Goal: Task Accomplishment & Management: Manage account settings

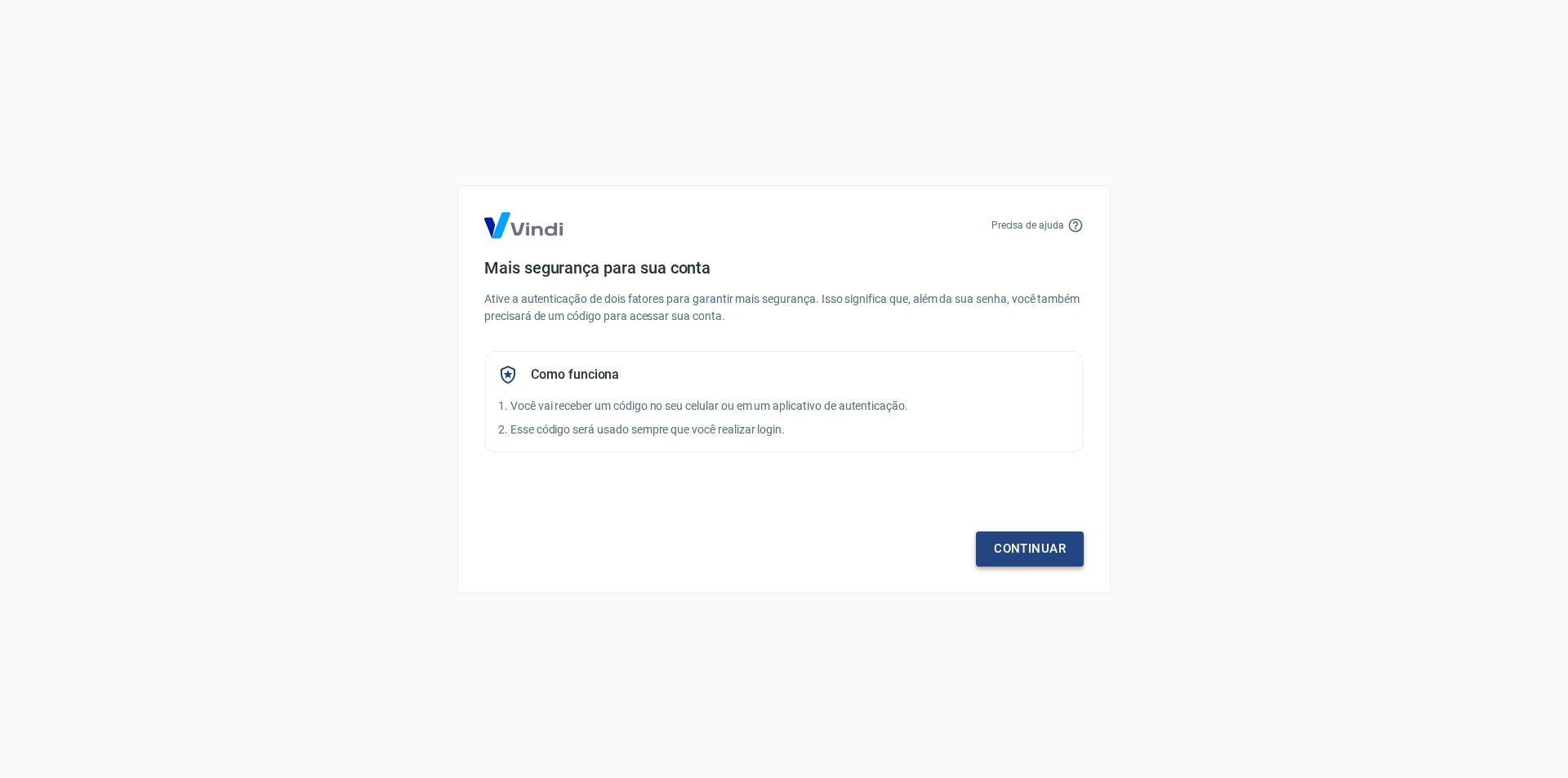
click at [1031, 555] on link "Continuar" at bounding box center [1029, 548] width 108 height 34
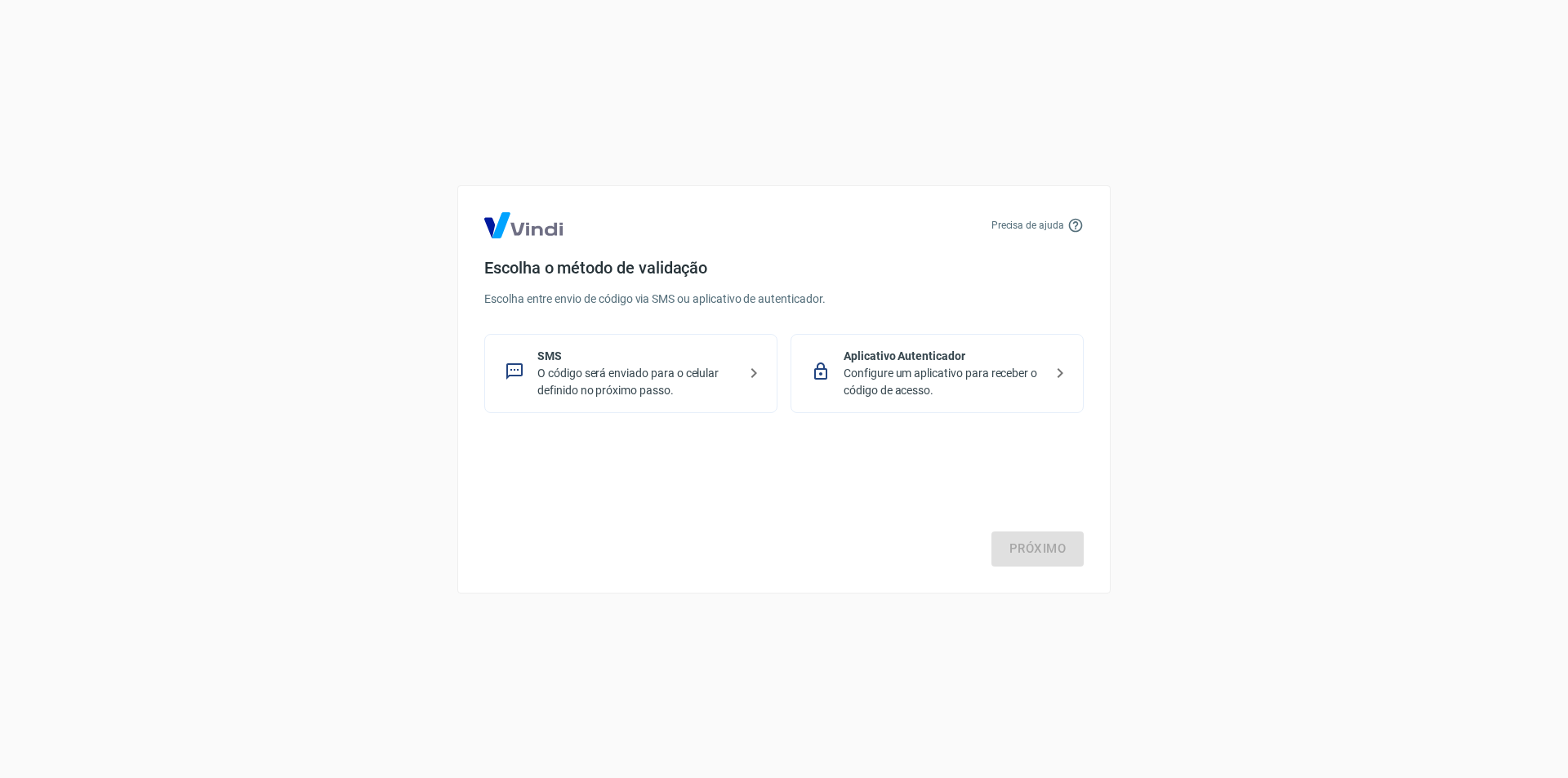
click at [641, 379] on p "O código será enviado para o celular definido no próximo passo." at bounding box center [637, 382] width 200 height 34
click at [1059, 558] on link "Próximo" at bounding box center [1038, 548] width 93 height 34
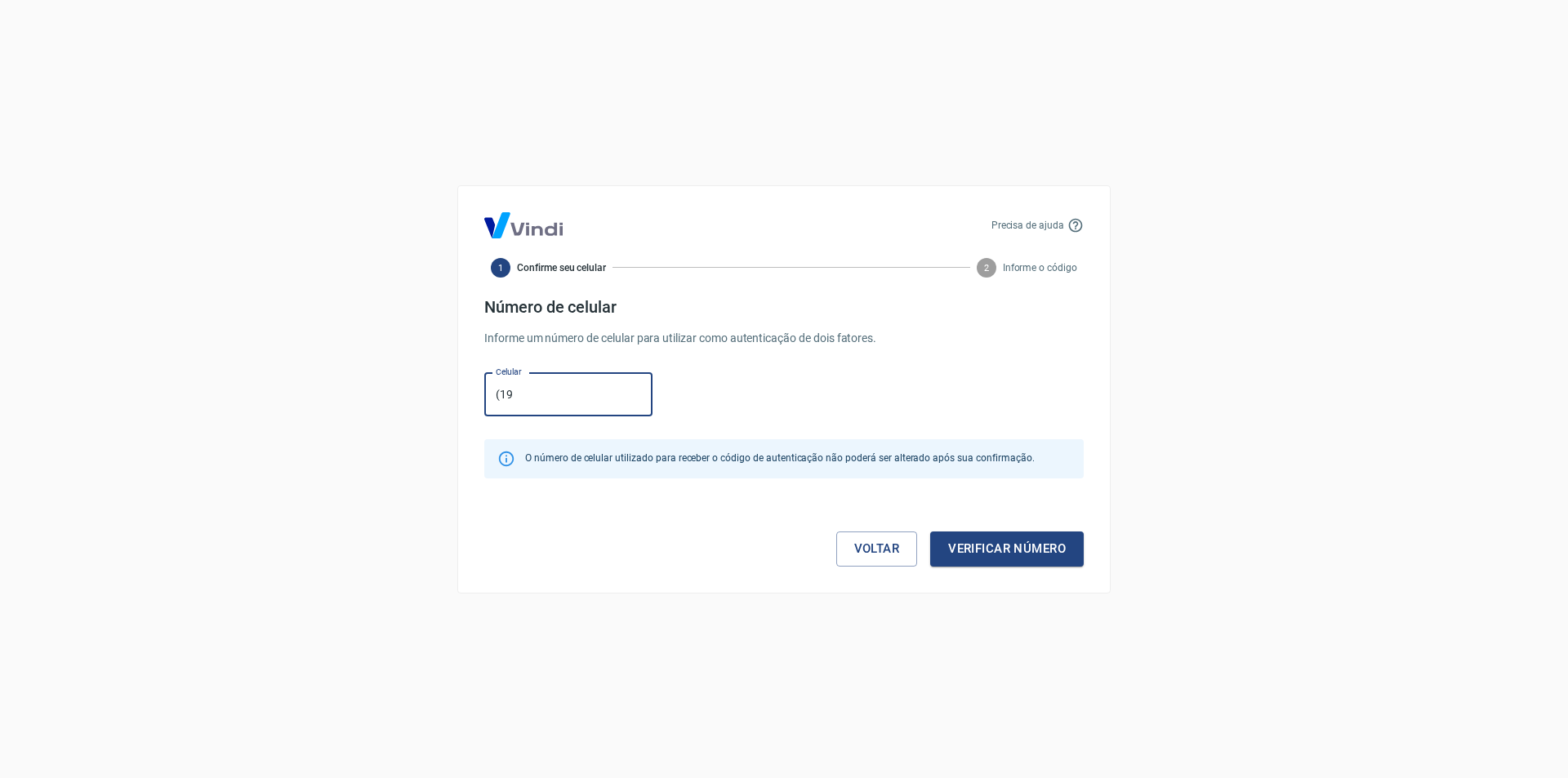
type input "[PHONE_NUMBER]"
click at [982, 538] on button "Verificar número" at bounding box center [1007, 548] width 154 height 34
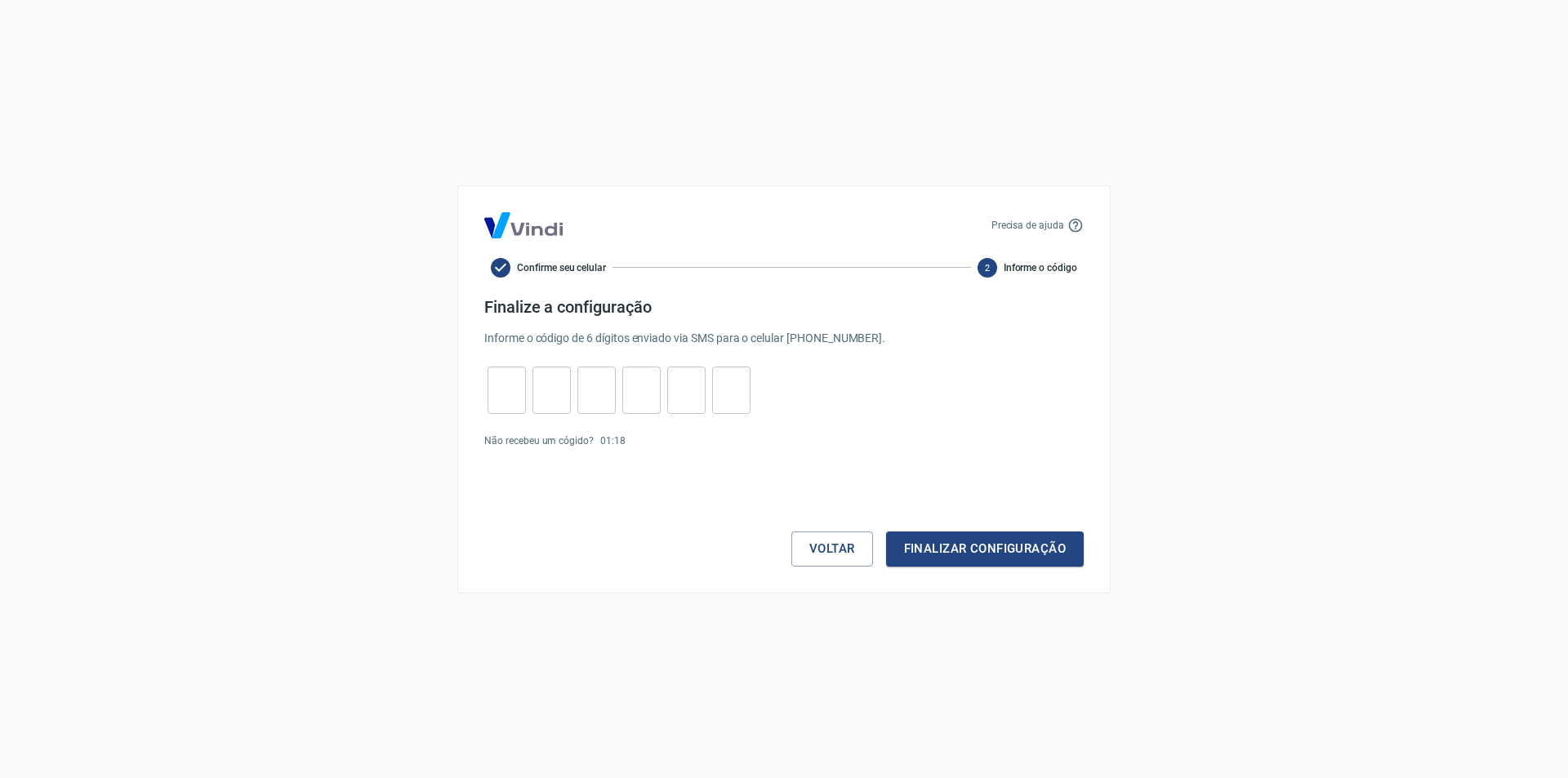
click at [510, 393] on input "tel" at bounding box center [506, 390] width 38 height 35
click at [521, 401] on input "tel" at bounding box center [506, 390] width 38 height 35
click at [681, 440] on link "Enviar novamente" at bounding box center [671, 440] width 79 height 11
click at [506, 401] on input "tel" at bounding box center [506, 390] width 38 height 35
type input "7"
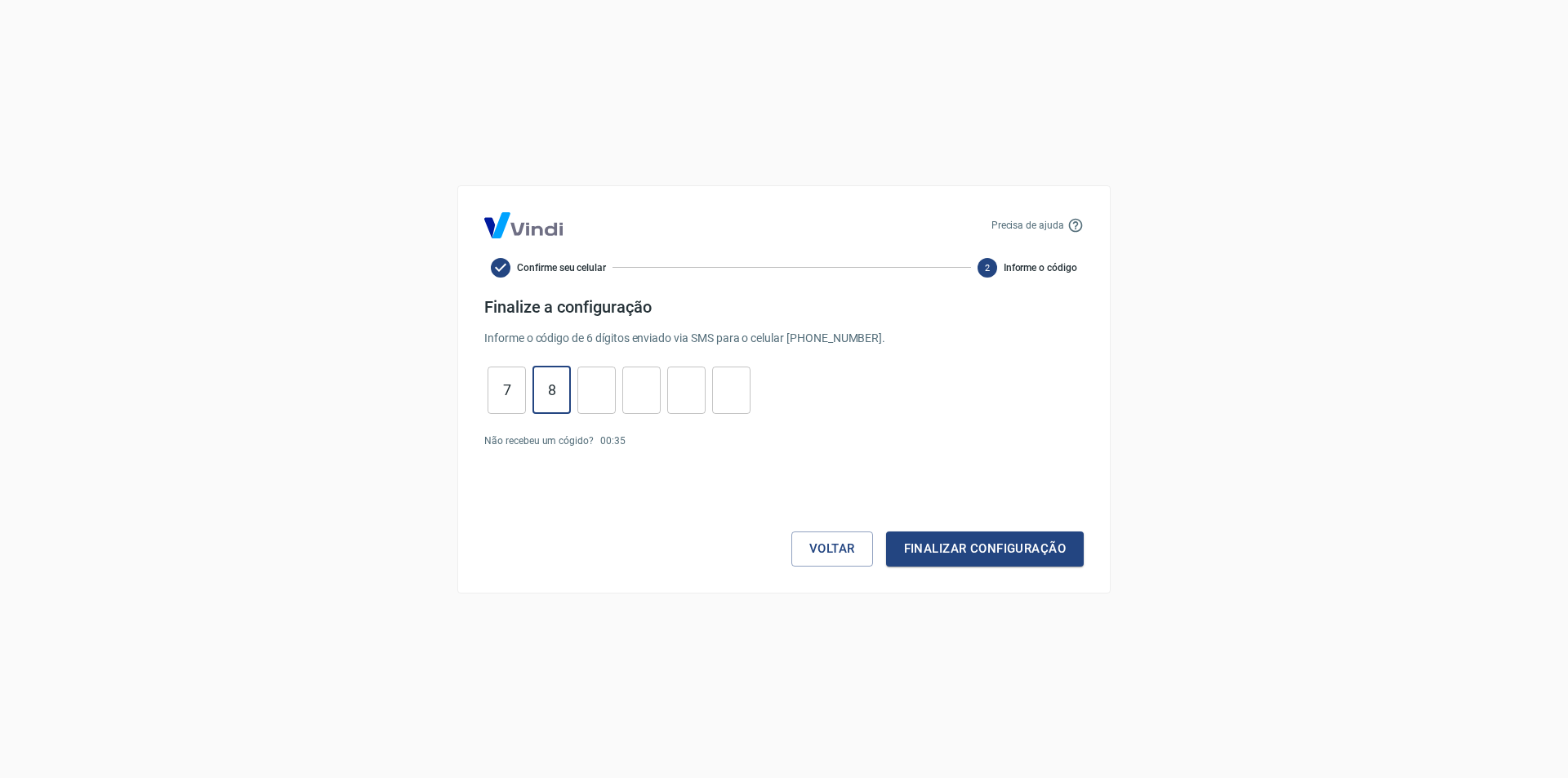
type input "8"
type input "9"
type input "8"
type input "3"
type input "1"
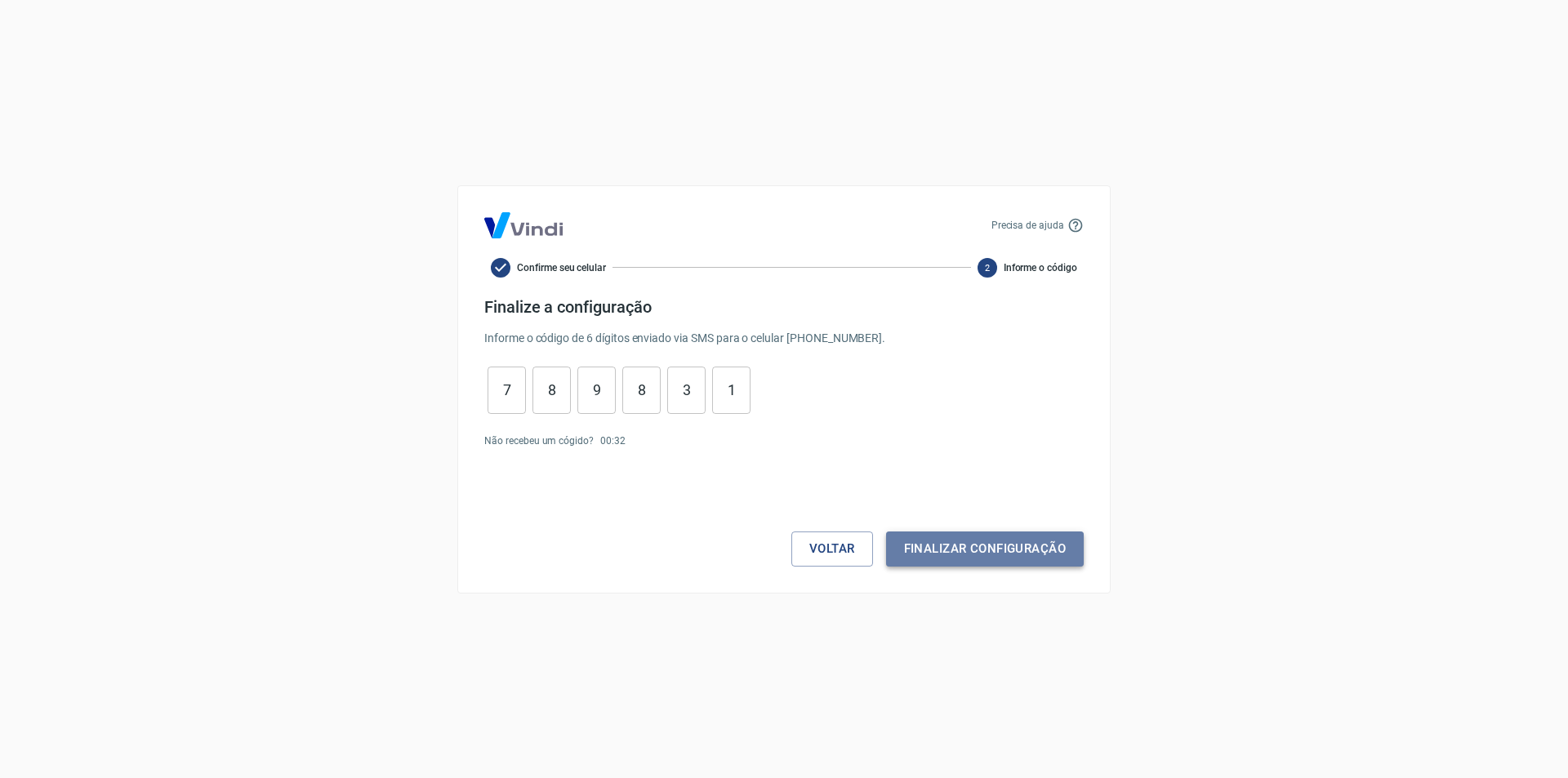
click at [1006, 551] on button "Finalizar configuração" at bounding box center [985, 548] width 198 height 34
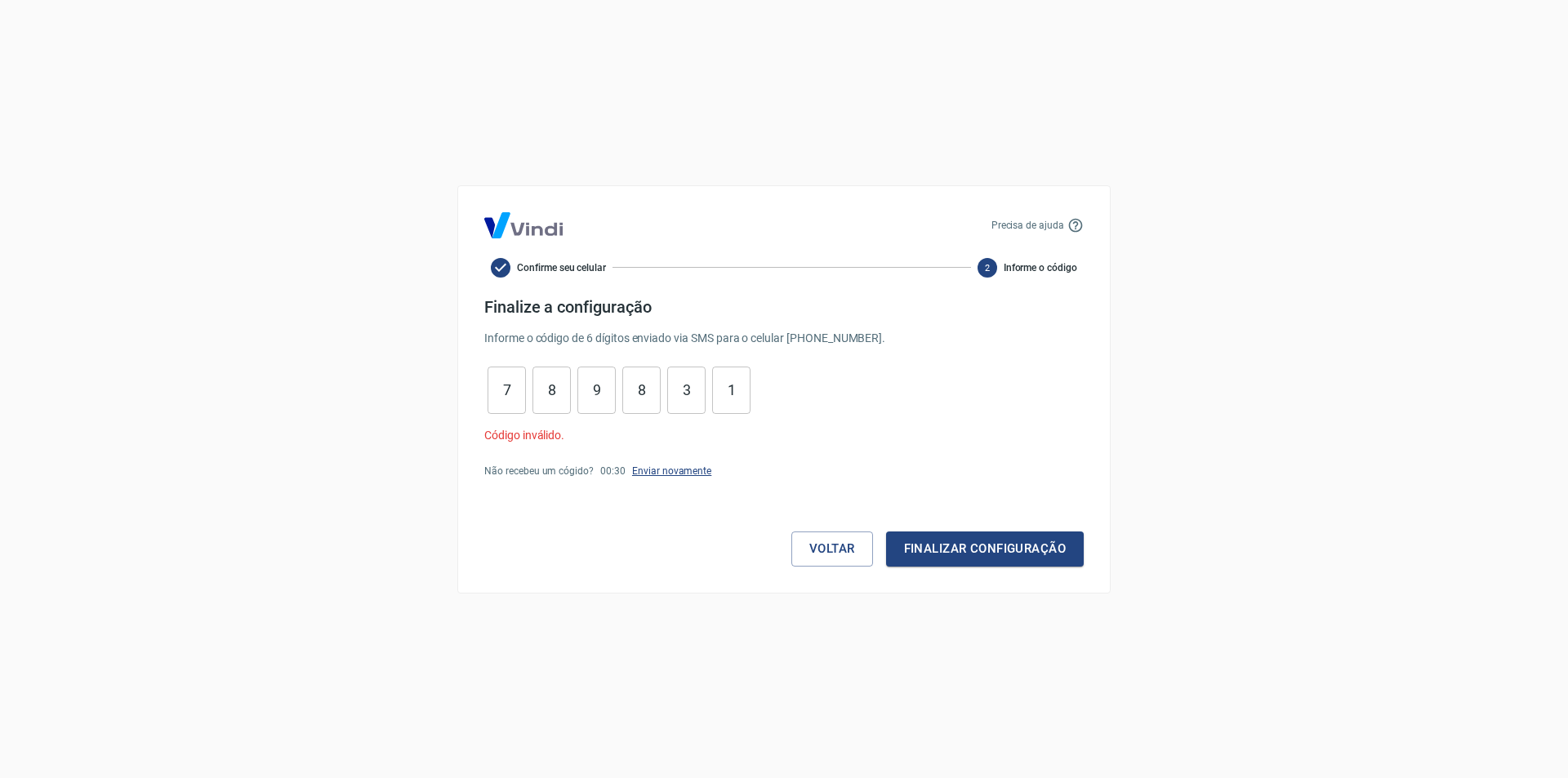
click at [671, 469] on link "Enviar novamente" at bounding box center [671, 471] width 79 height 11
click at [846, 537] on button "Voltar" at bounding box center [832, 548] width 82 height 34
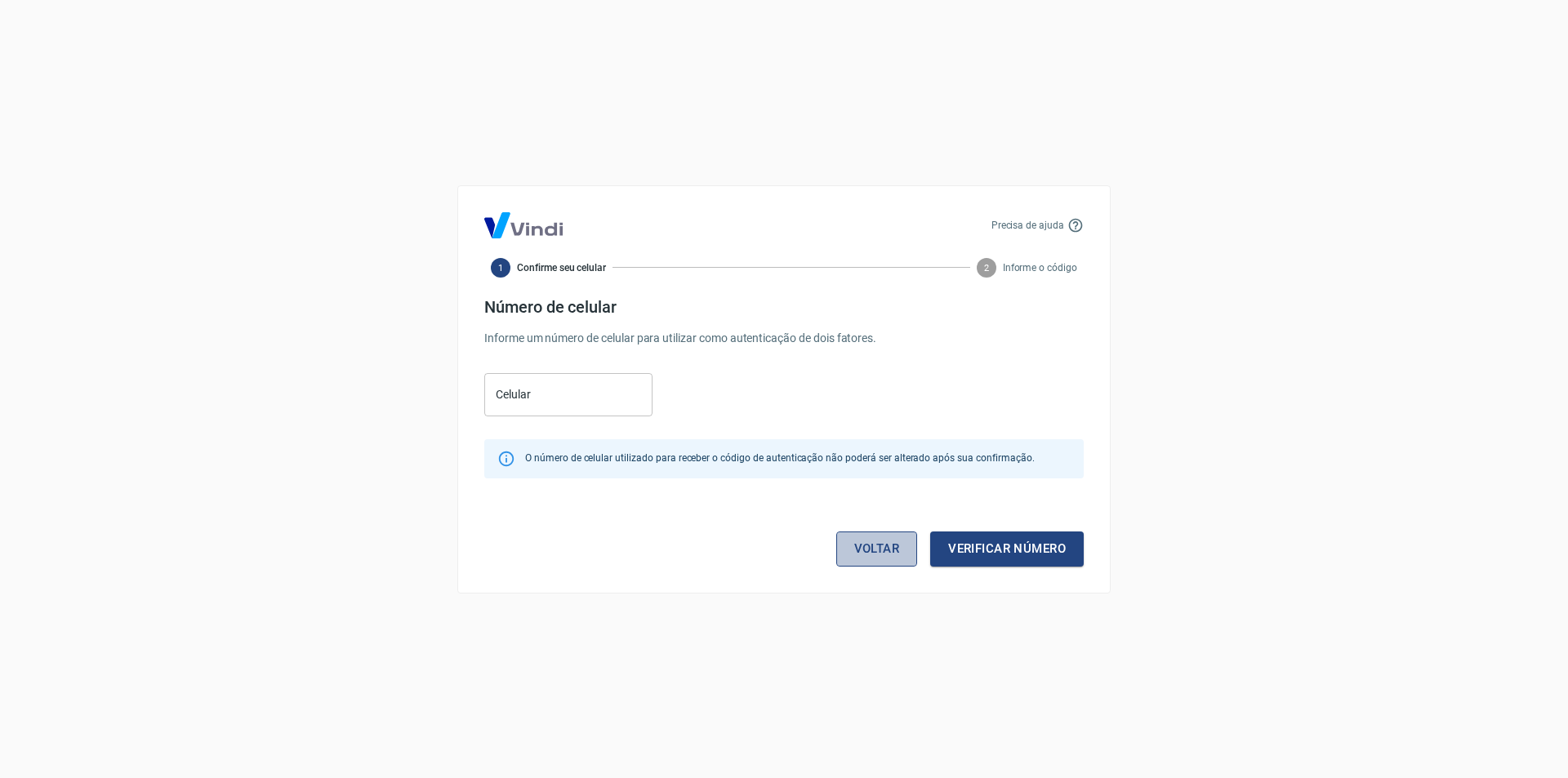
click at [841, 544] on link "Voltar" at bounding box center [877, 548] width 82 height 34
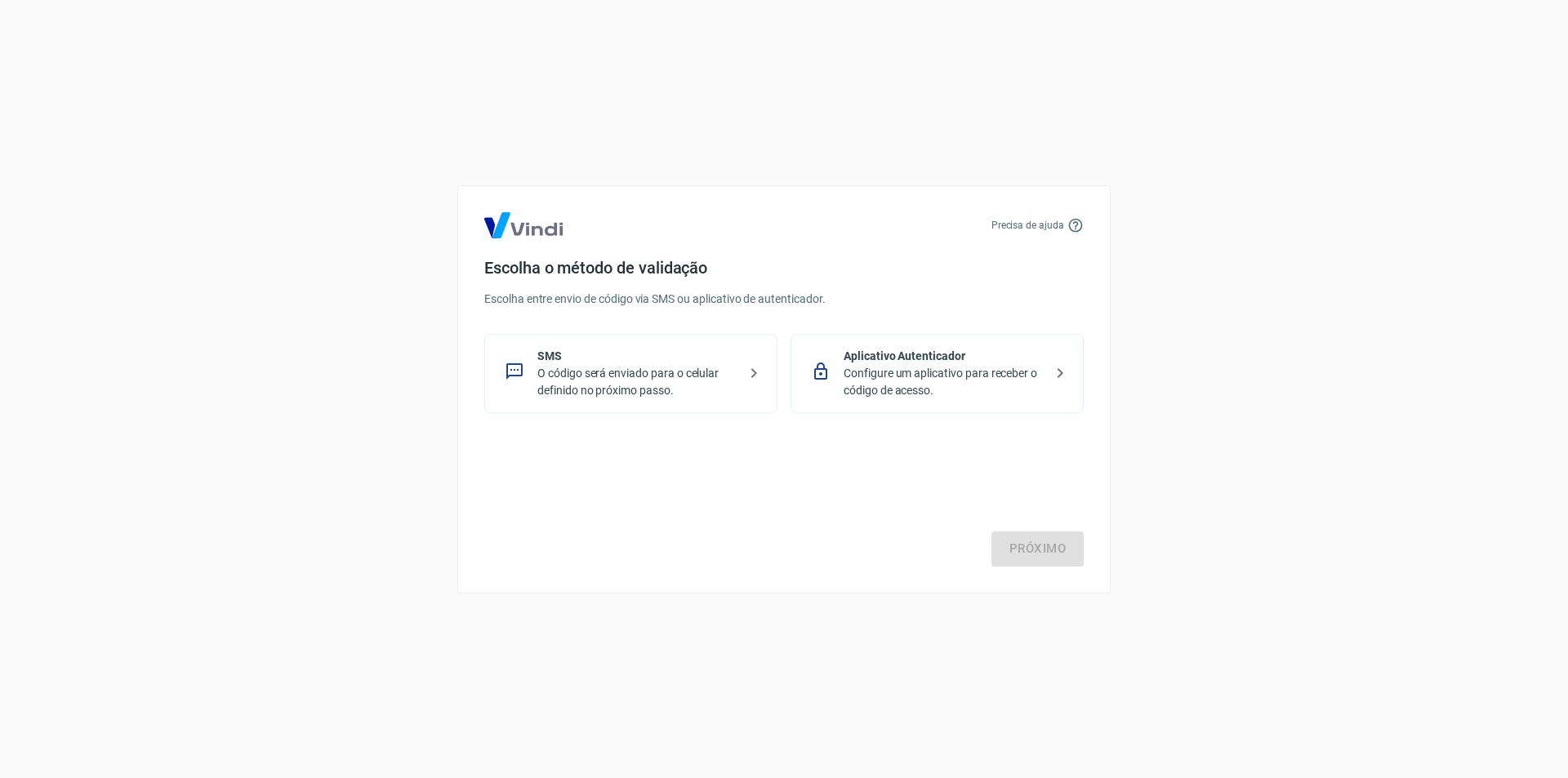
click at [992, 367] on p "Configure um aplicativo para receber o código de acesso." at bounding box center [944, 382] width 200 height 34
click at [1064, 549] on link "Próximo" at bounding box center [1038, 548] width 93 height 34
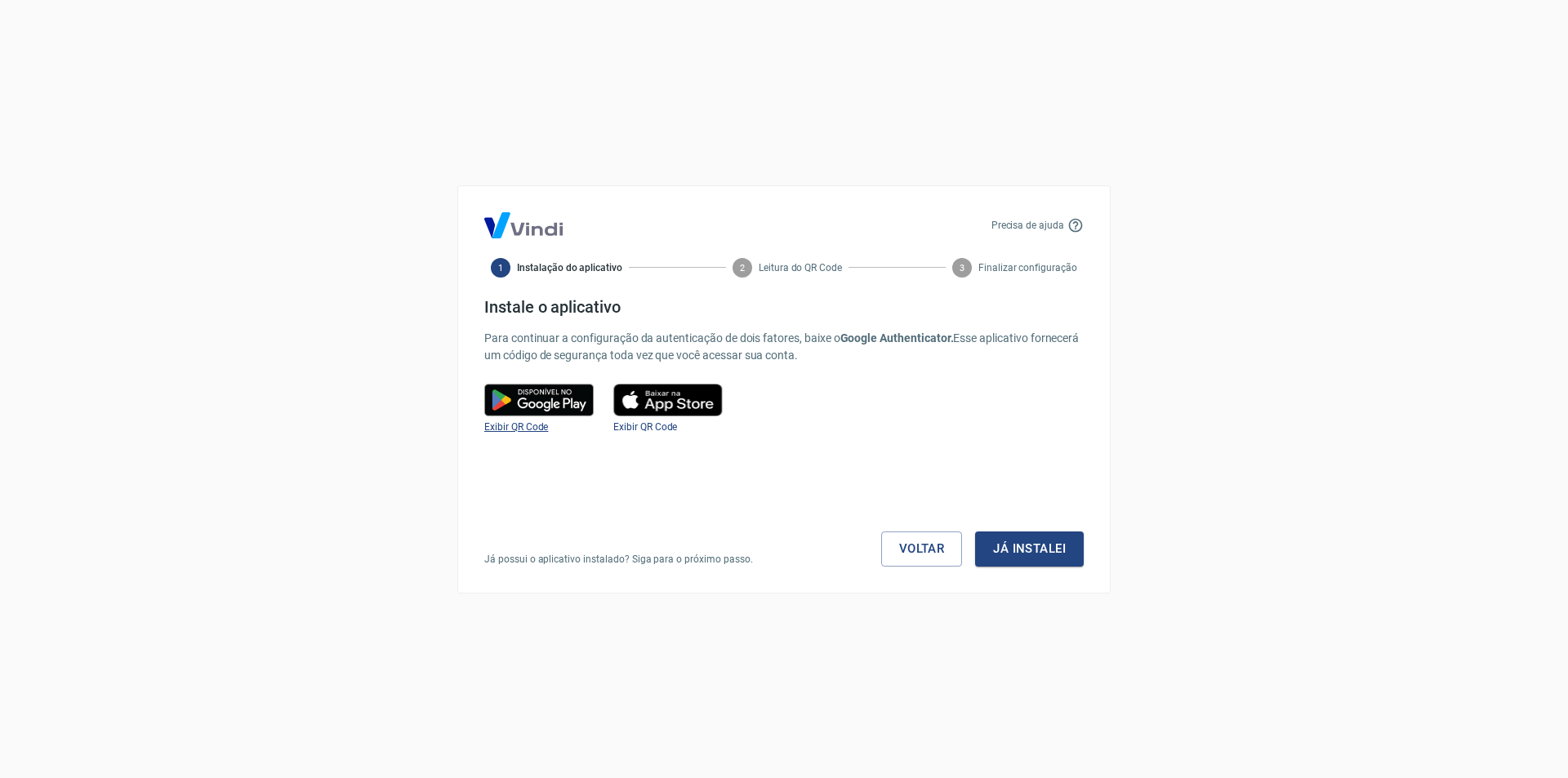
click at [523, 426] on span "Exibir QR Code" at bounding box center [516, 427] width 64 height 11
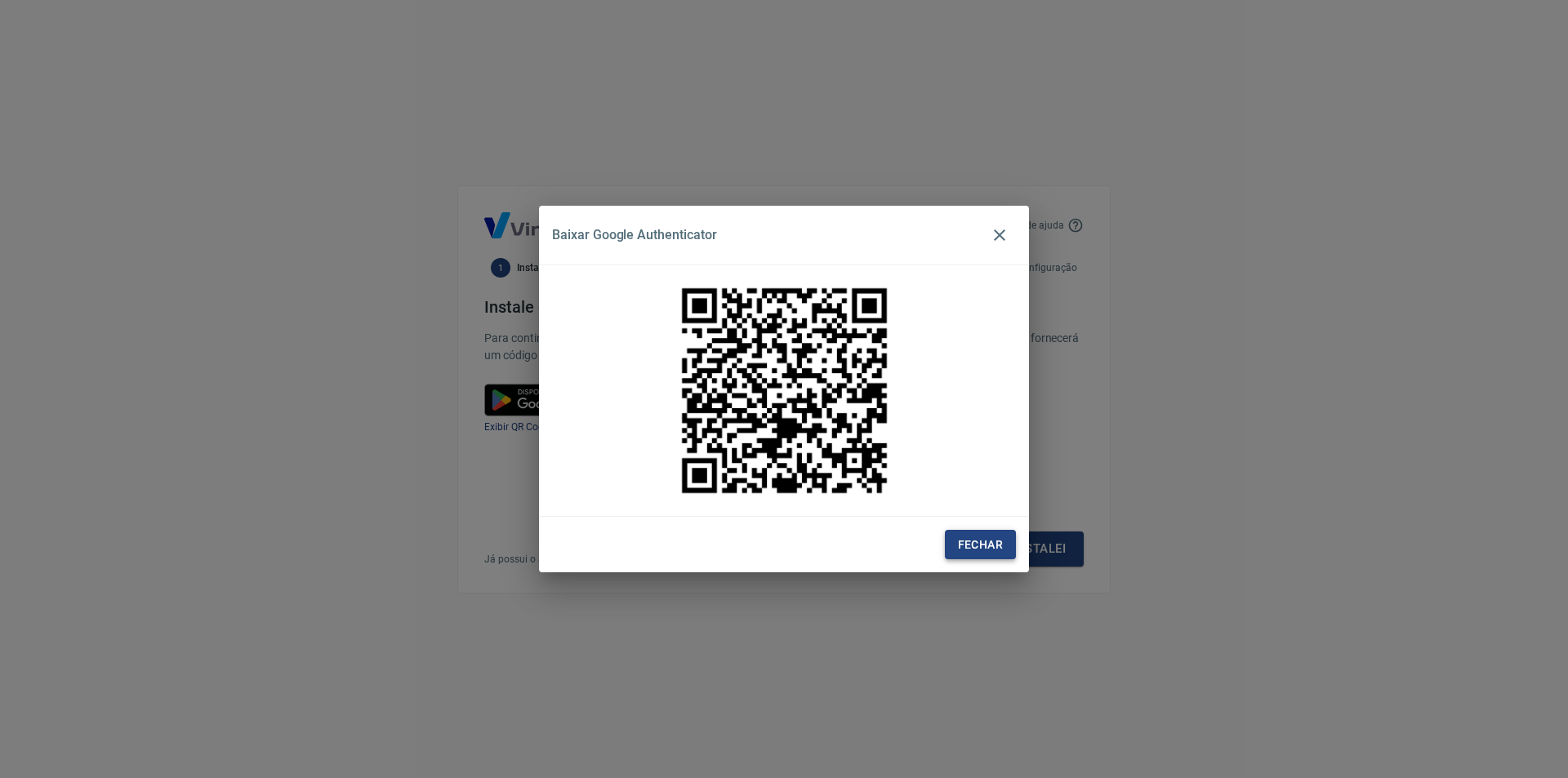
click at [982, 547] on button "Fechar" at bounding box center [980, 545] width 71 height 31
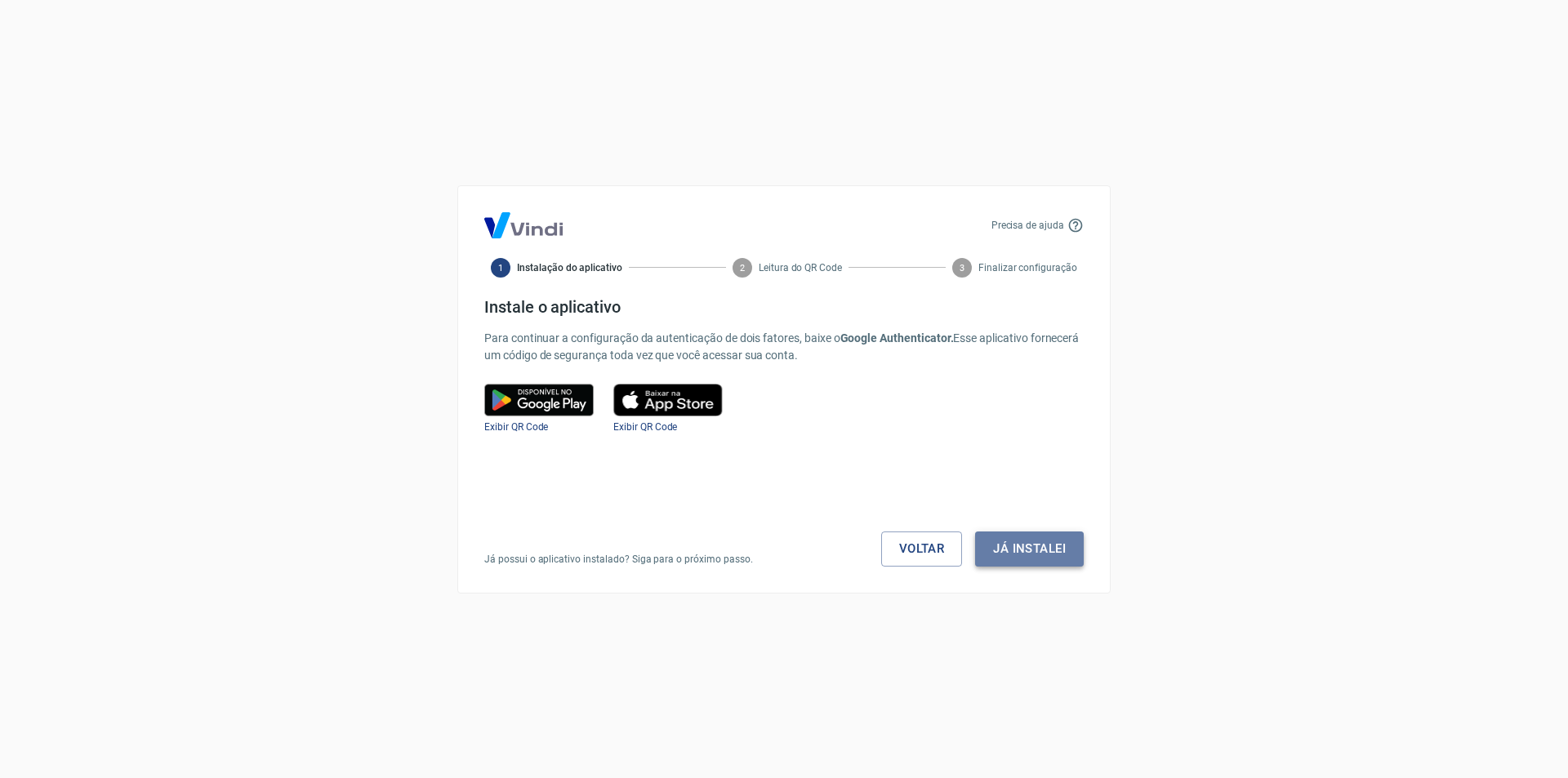
click at [1051, 558] on button "Já instalei" at bounding box center [1029, 548] width 108 height 34
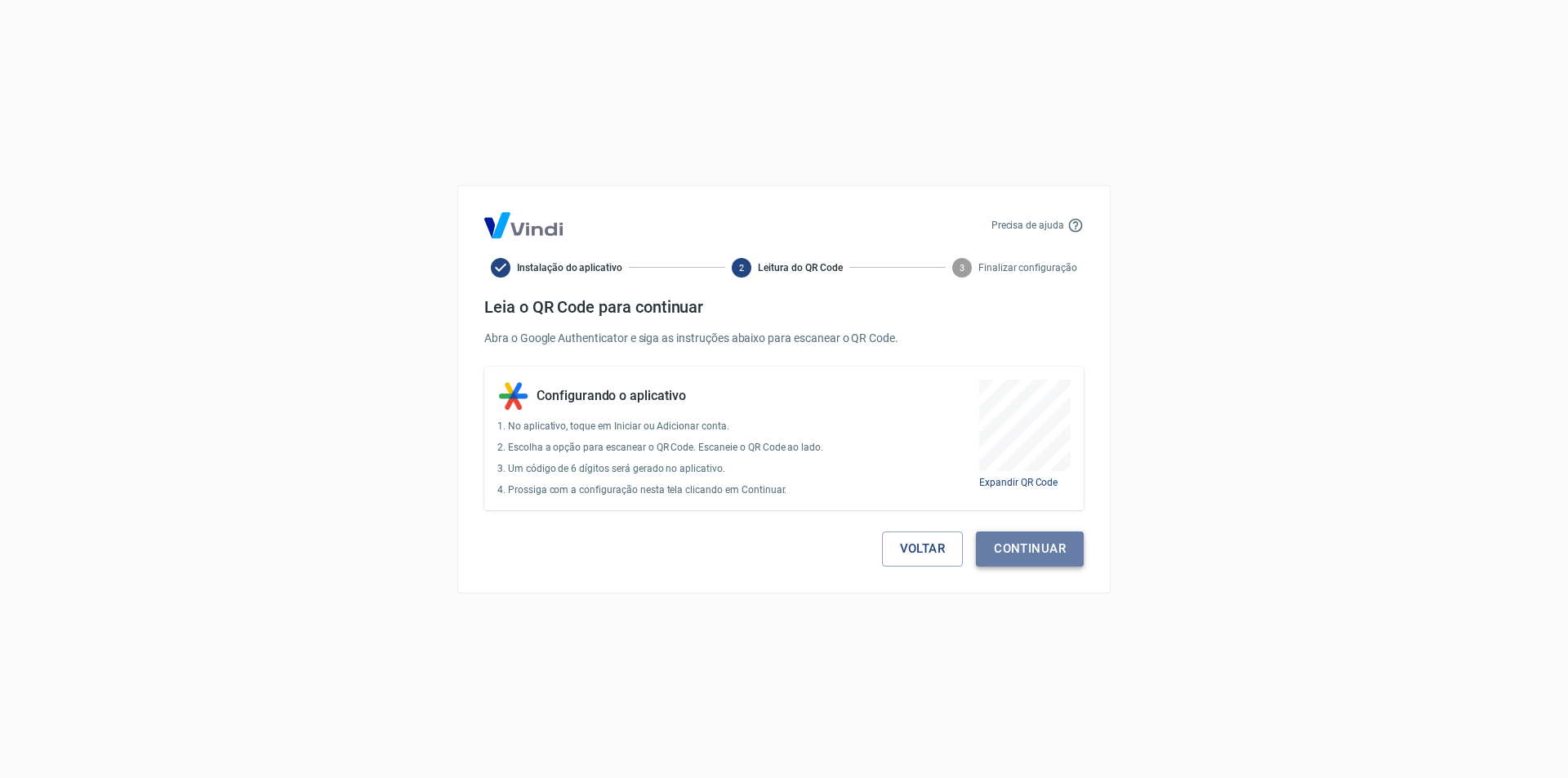
click at [1031, 550] on button "Continuar" at bounding box center [1029, 548] width 108 height 34
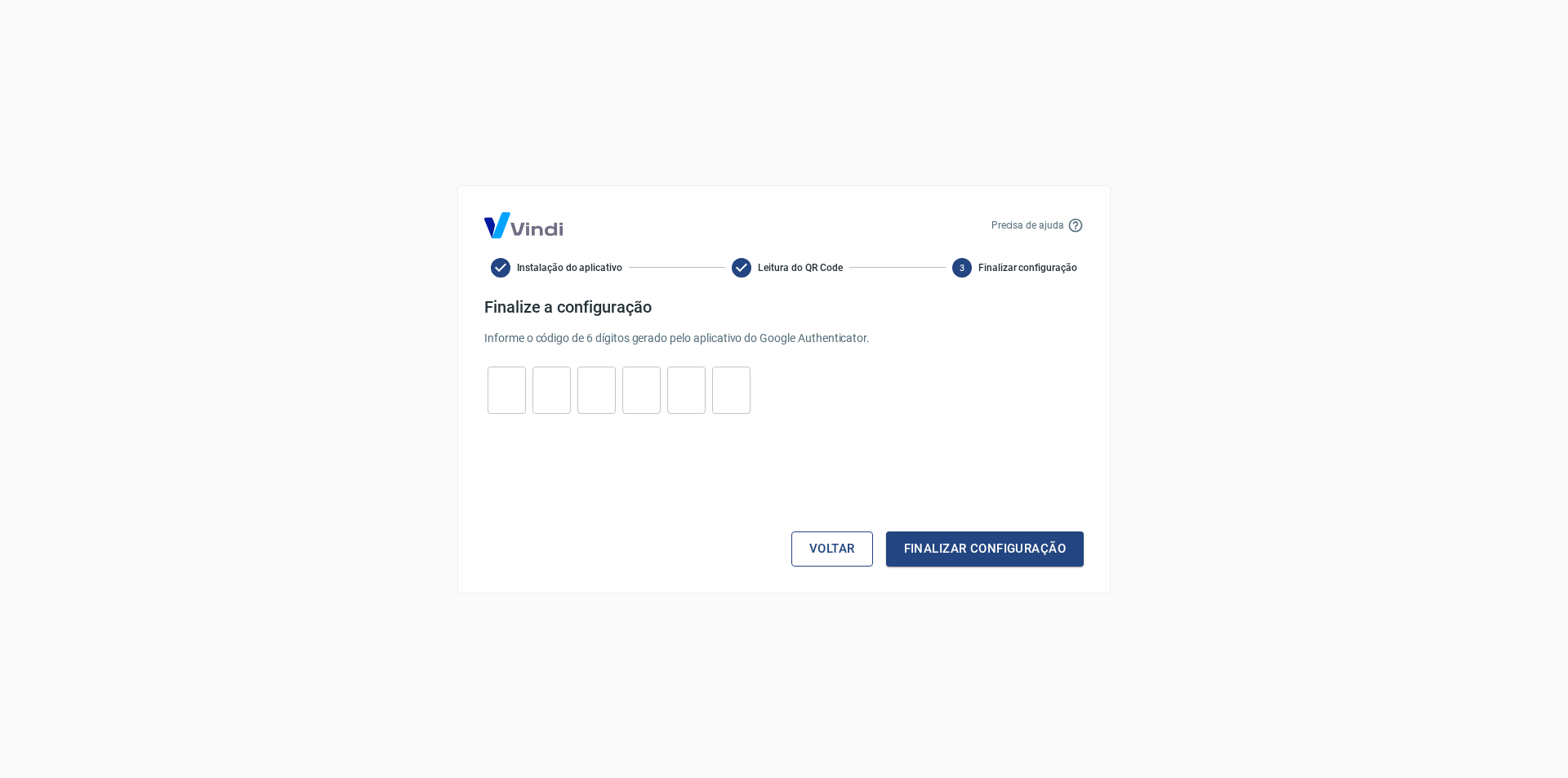
click at [841, 552] on button "Voltar" at bounding box center [832, 548] width 82 height 34
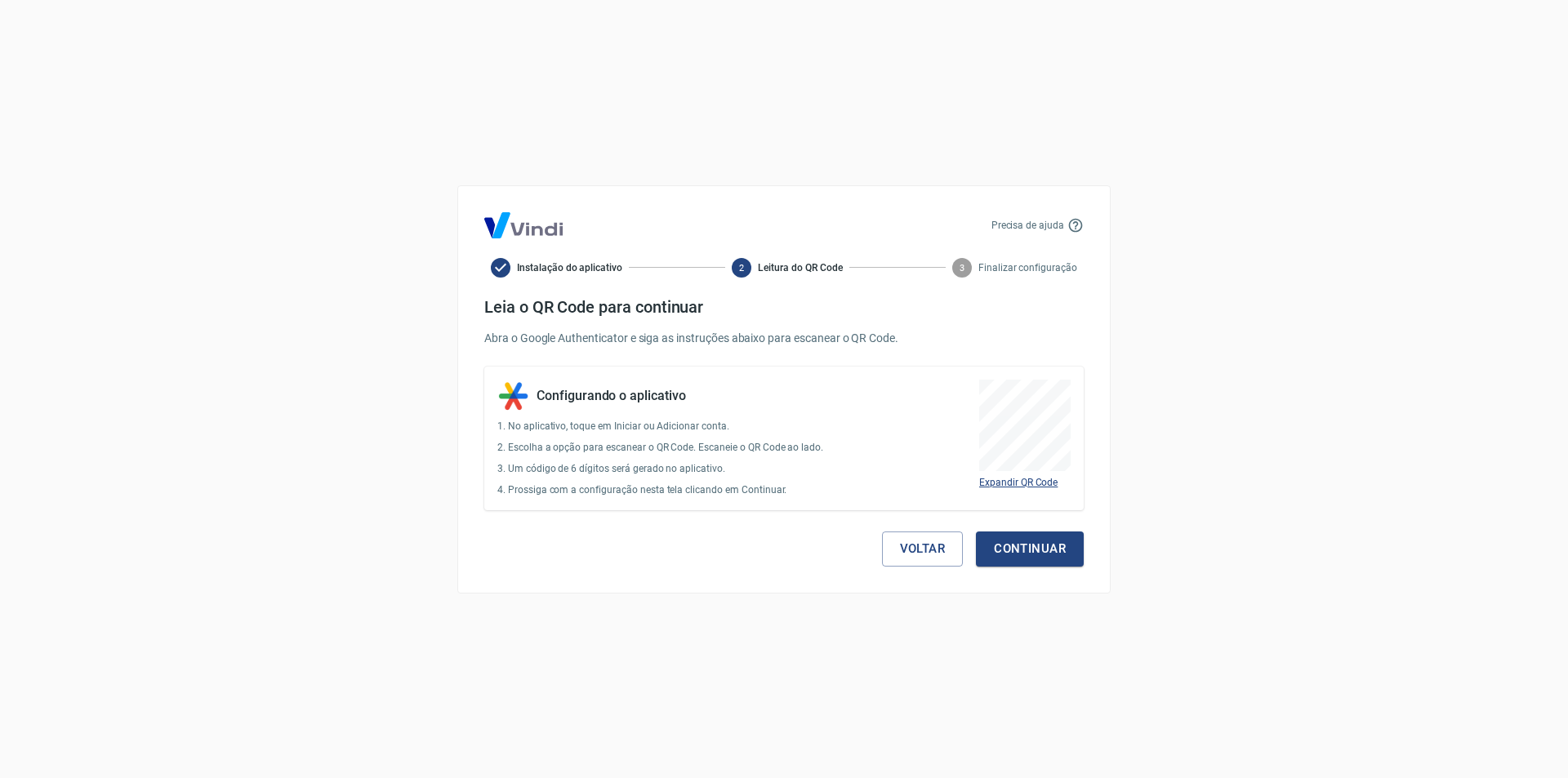
click at [1007, 485] on span "Expandir QR Code" at bounding box center [1018, 482] width 79 height 11
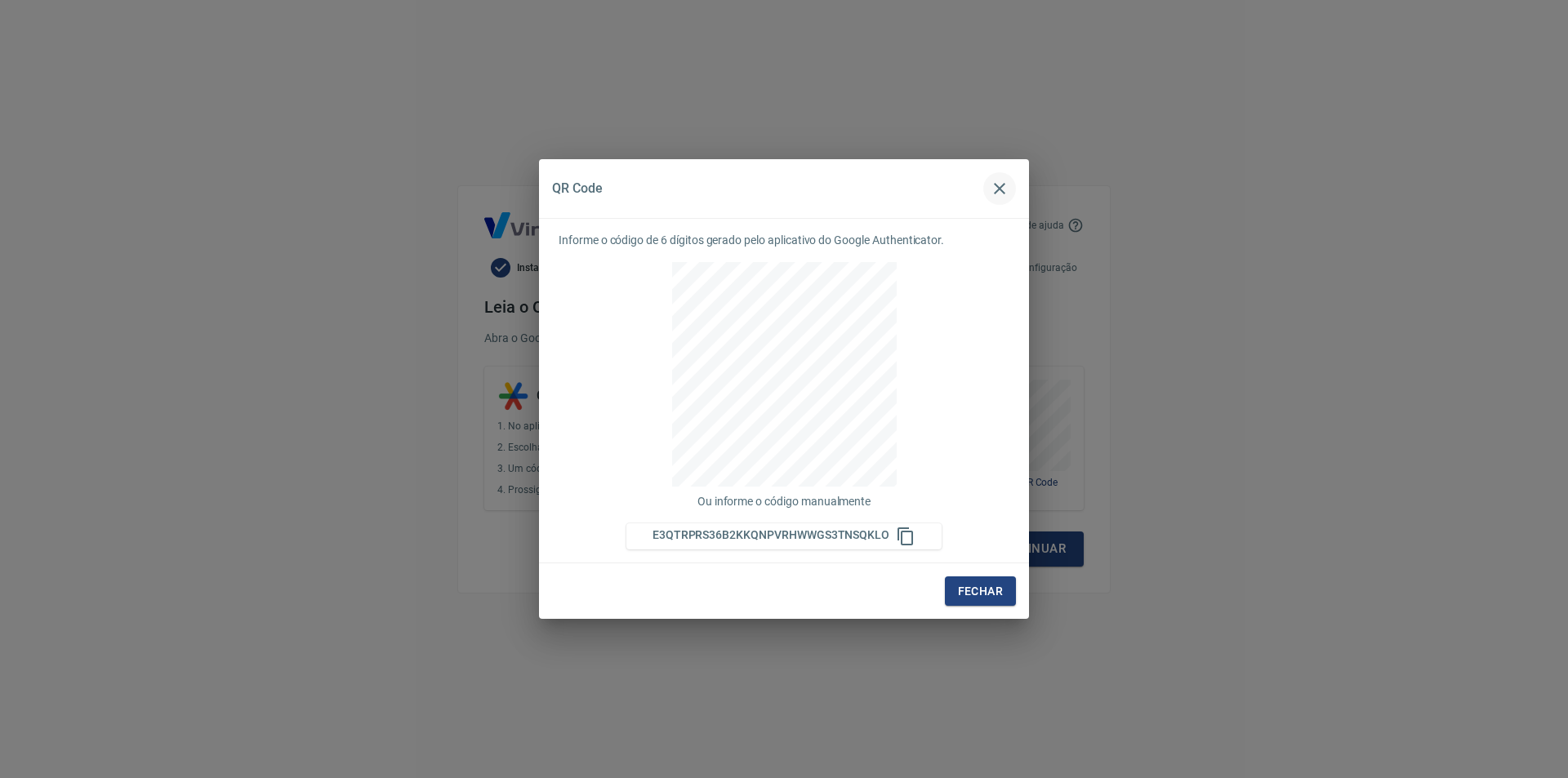
click at [1000, 184] on icon "button" at bounding box center [999, 188] width 19 height 19
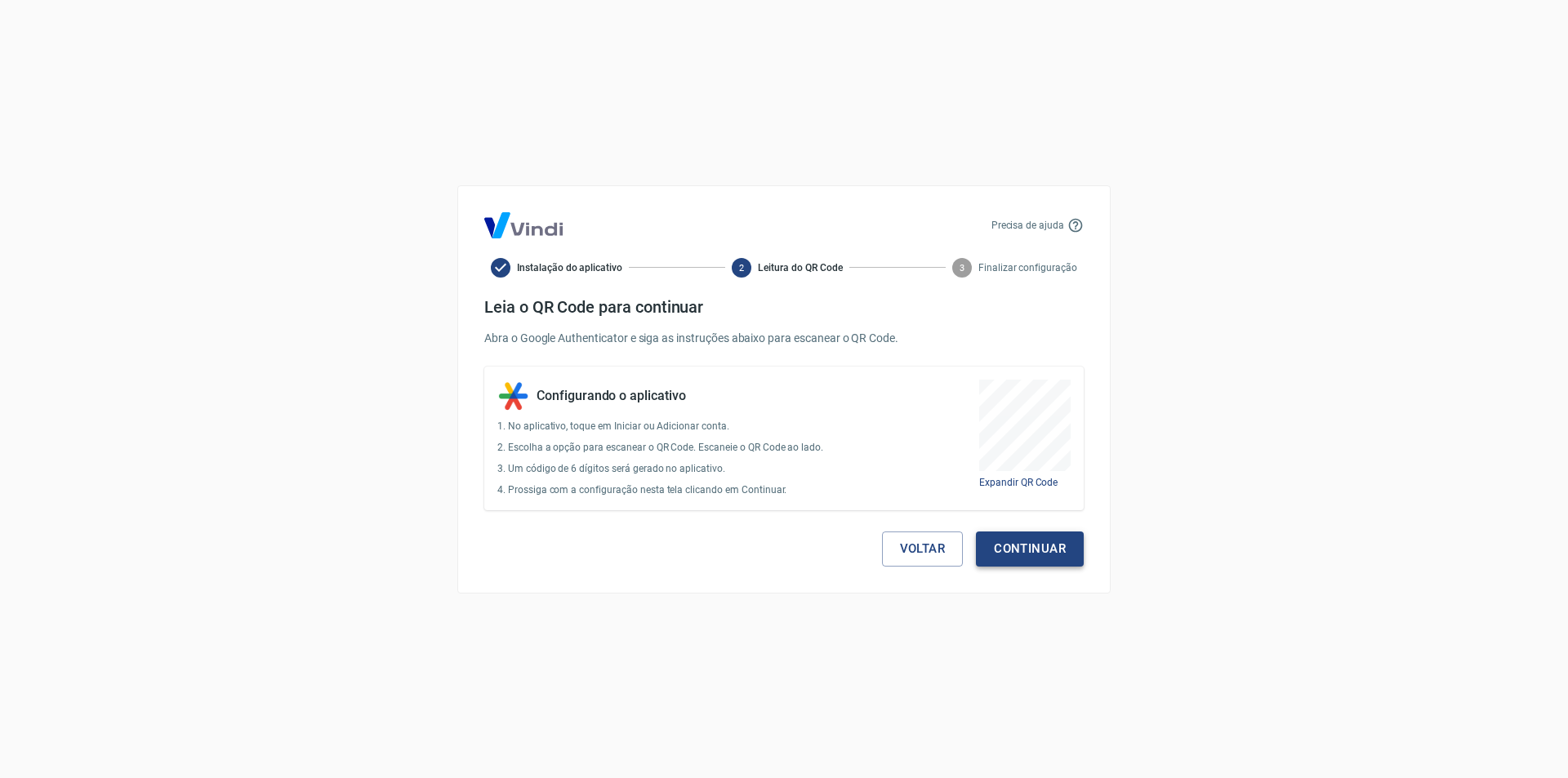
click at [1021, 542] on button "Continuar" at bounding box center [1029, 548] width 108 height 34
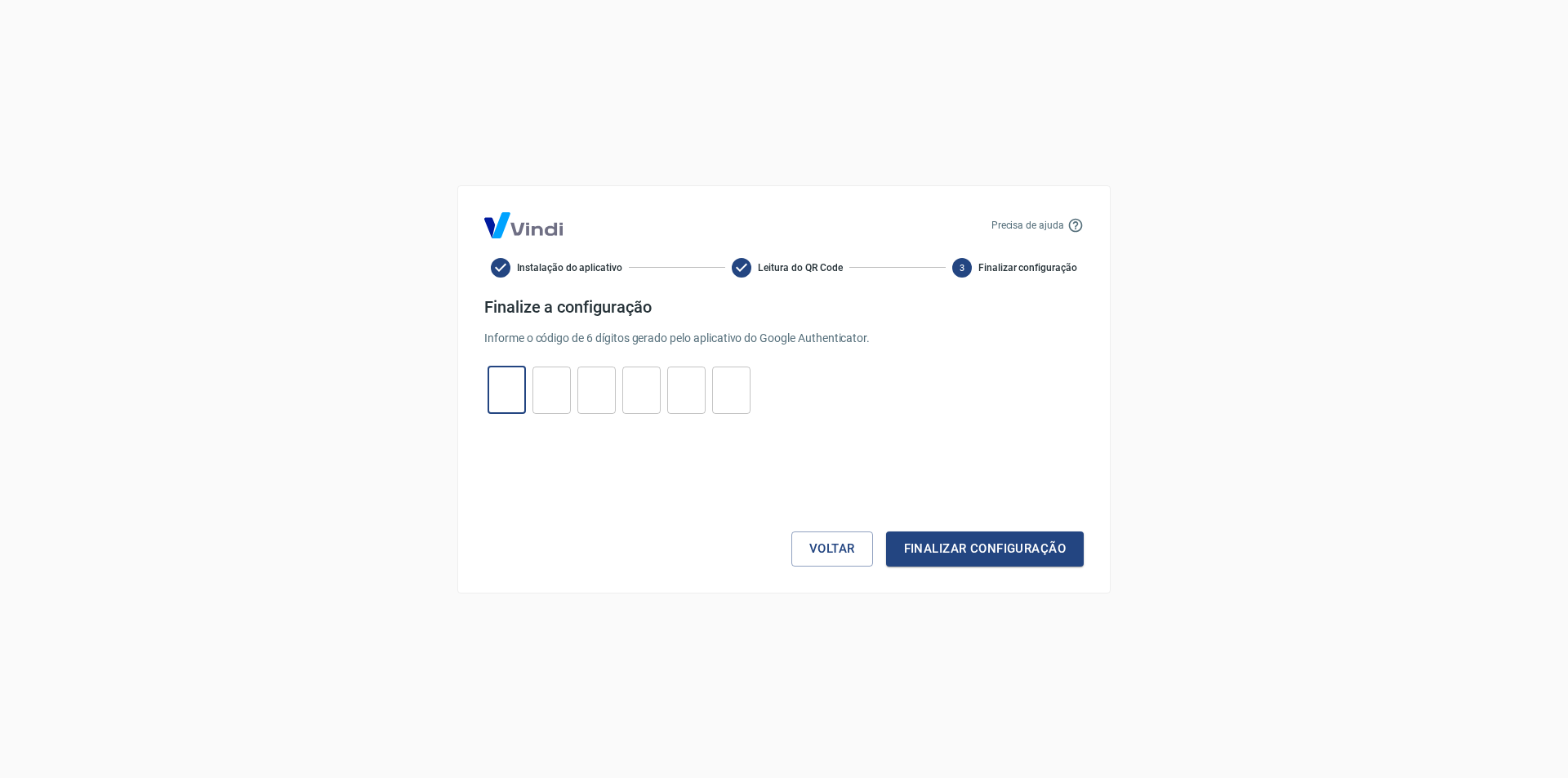
click at [510, 395] on input "tel" at bounding box center [506, 390] width 38 height 35
type input "6"
type input "3"
type input "0"
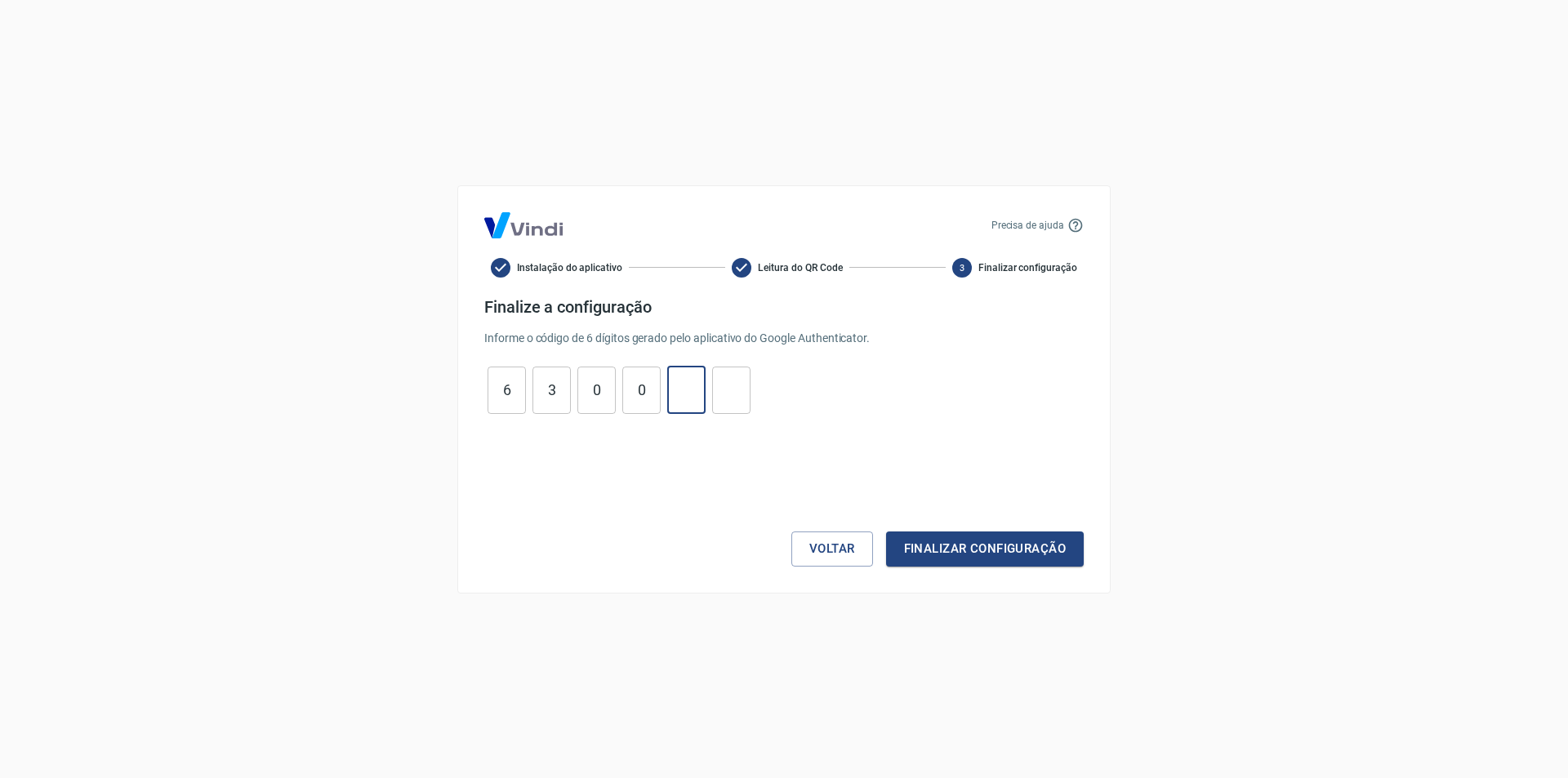
type input "4"
type input "5"
click at [1022, 546] on button "Finalizar configuração" at bounding box center [985, 548] width 198 height 34
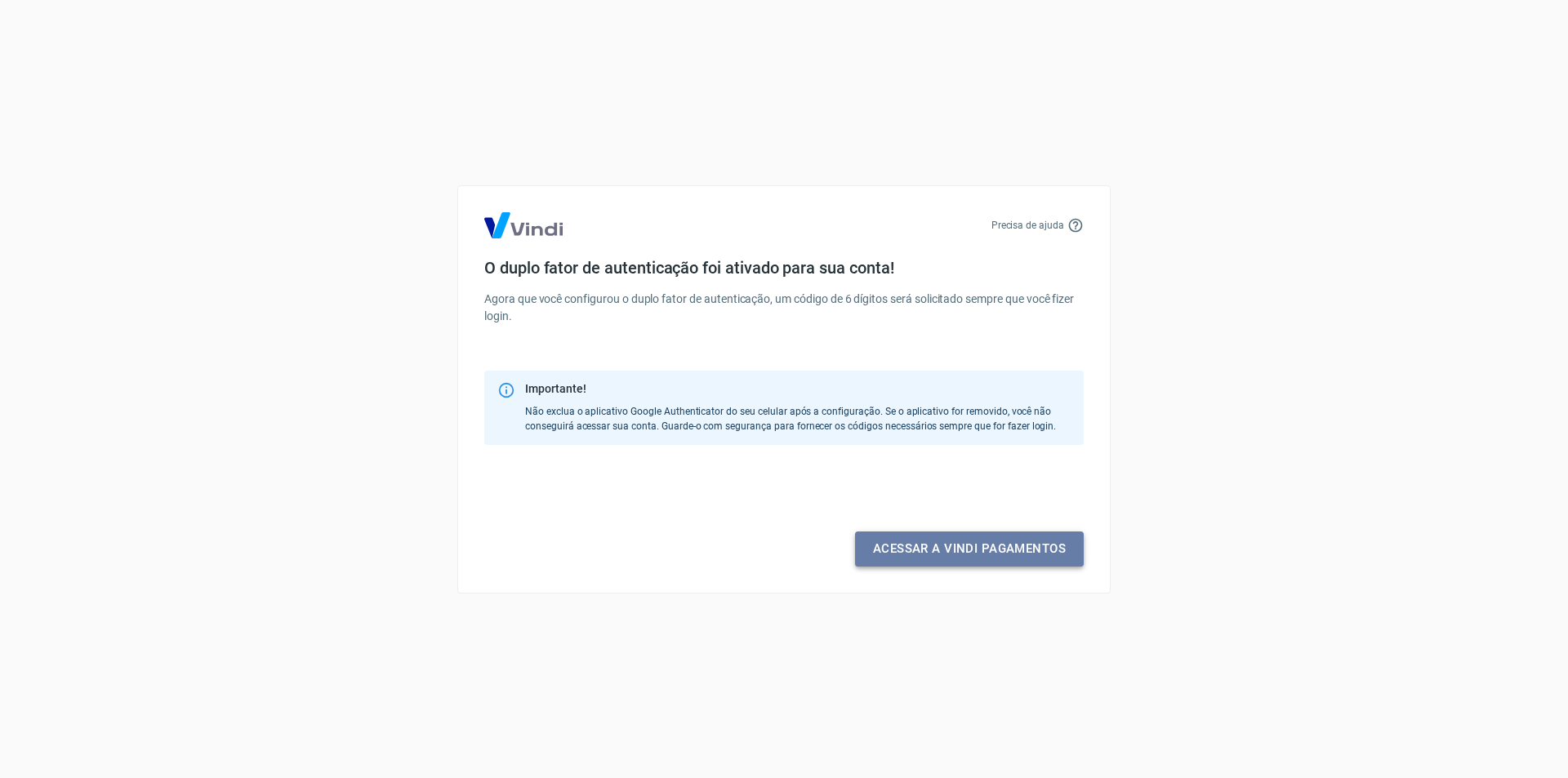
click at [942, 544] on link "Acessar a Vindi pagamentos" at bounding box center [969, 548] width 229 height 34
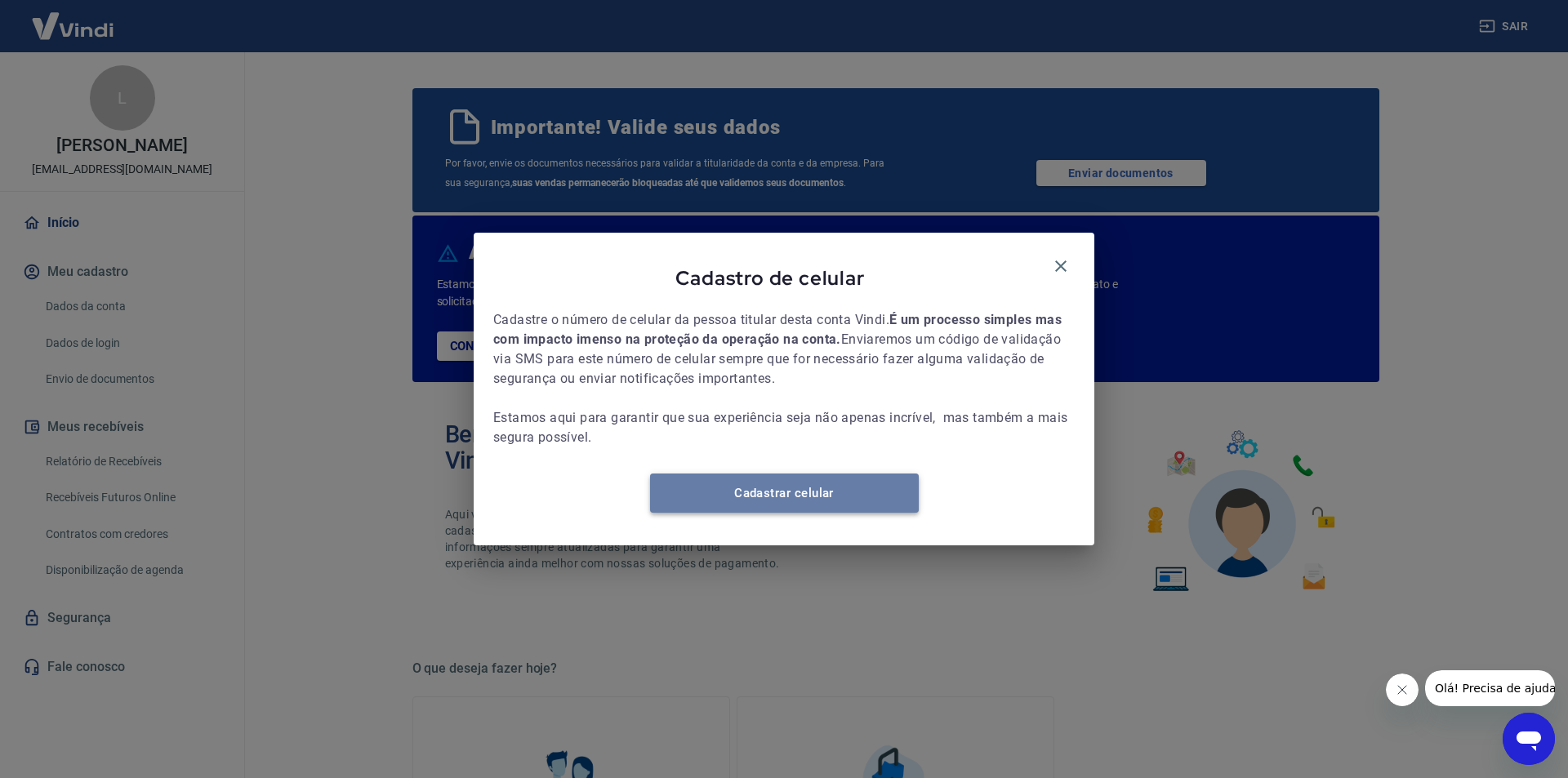
click at [836, 492] on link "Cadastrar celular" at bounding box center [784, 493] width 269 height 39
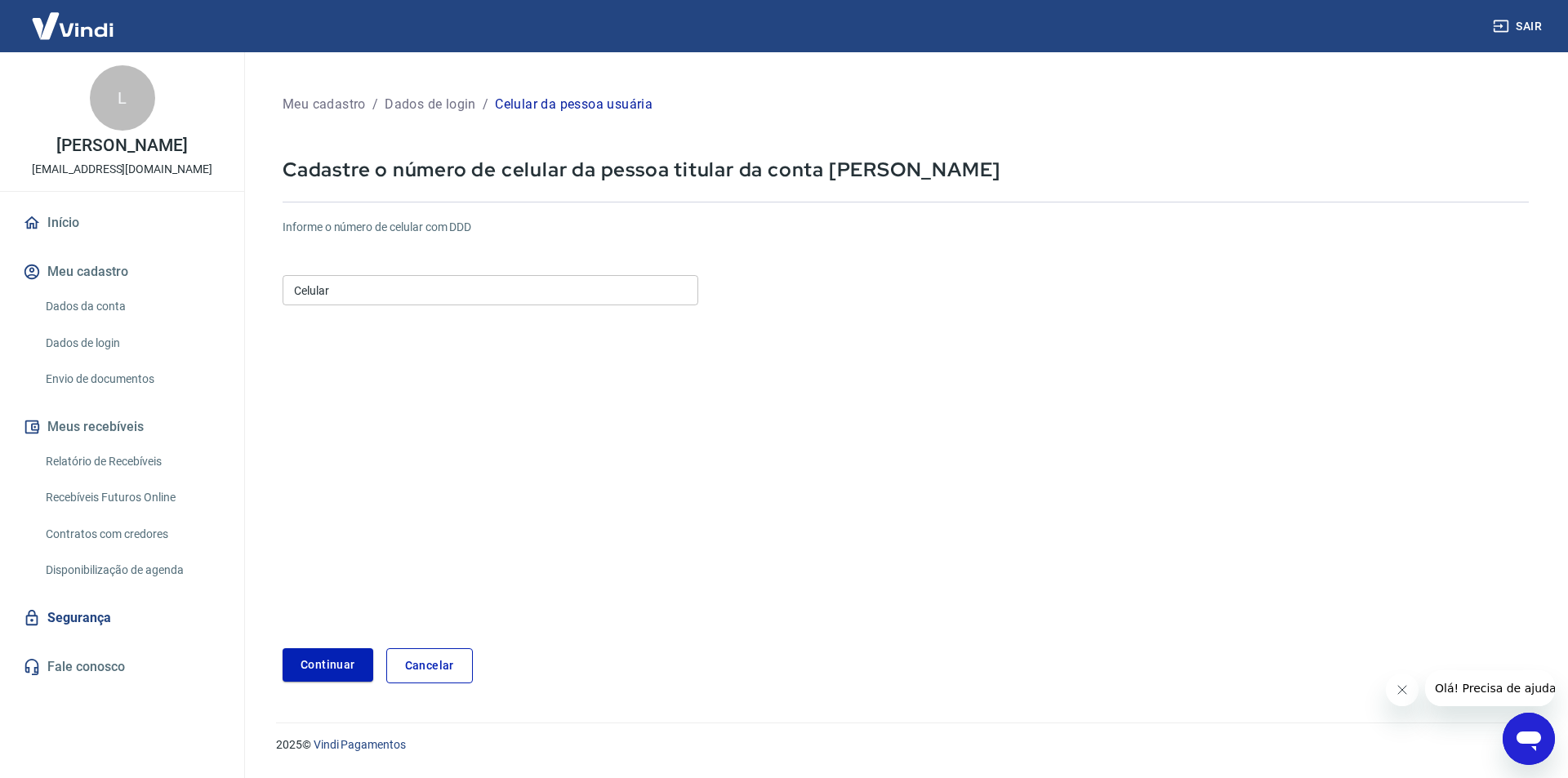
click at [335, 287] on input "Celular" at bounding box center [491, 290] width 415 height 31
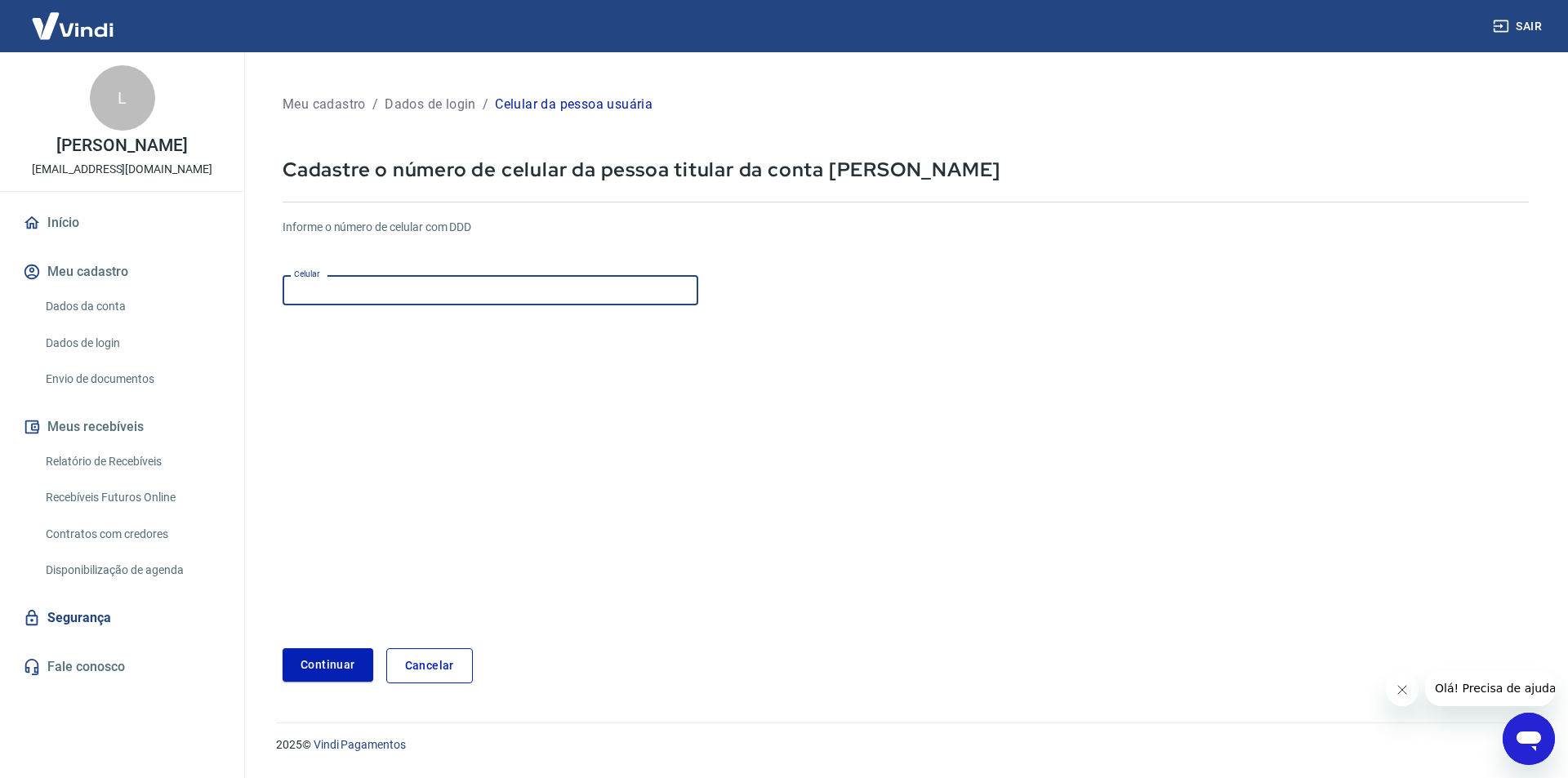
type input "(19) 99906-4007"
click at [325, 673] on button "Continuar" at bounding box center [328, 665] width 91 height 33
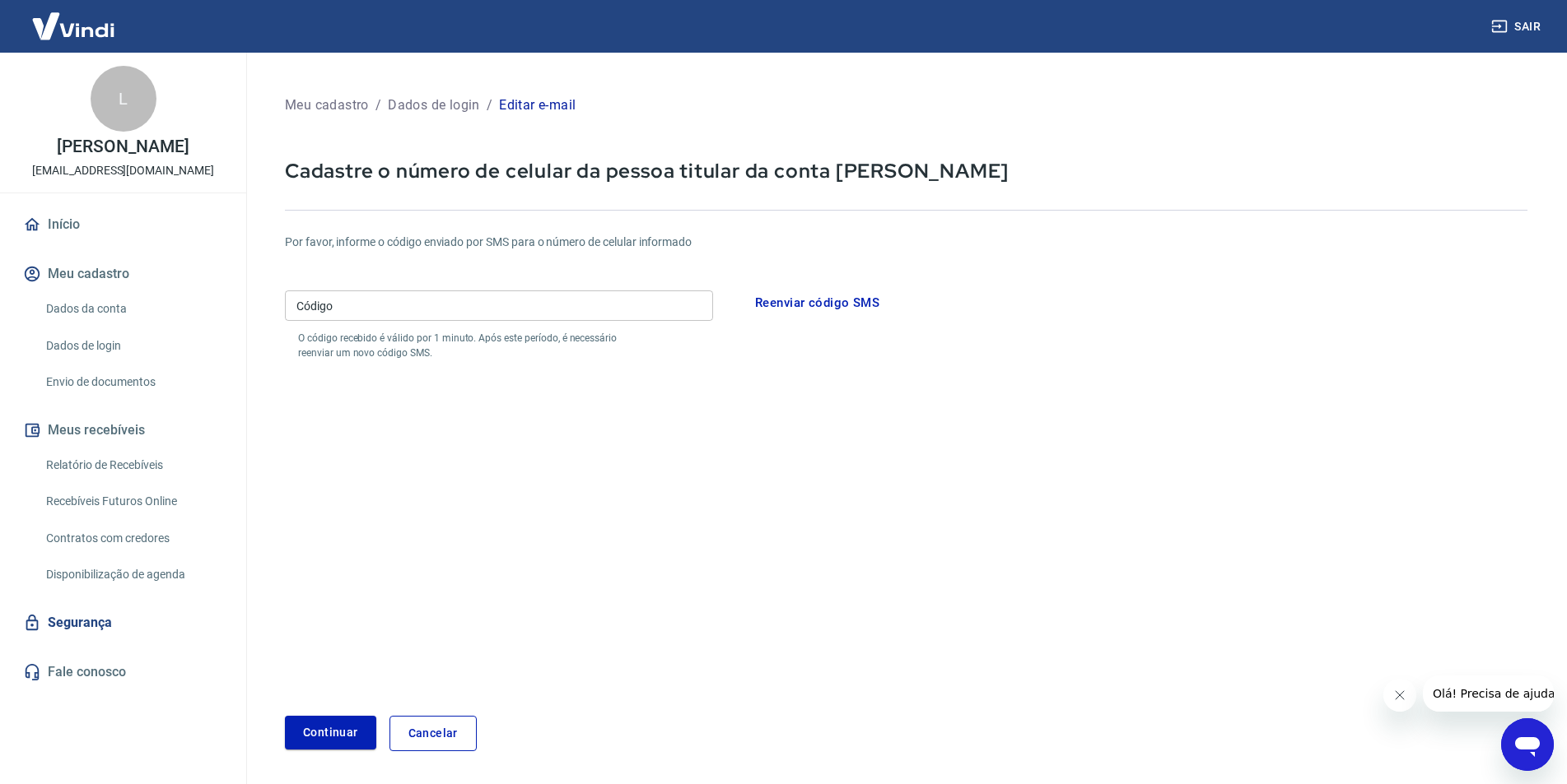
click at [410, 306] on input "Código" at bounding box center [499, 306] width 428 height 31
type input "906905"
click at [316, 733] on button "Continuar" at bounding box center [331, 733] width 92 height 34
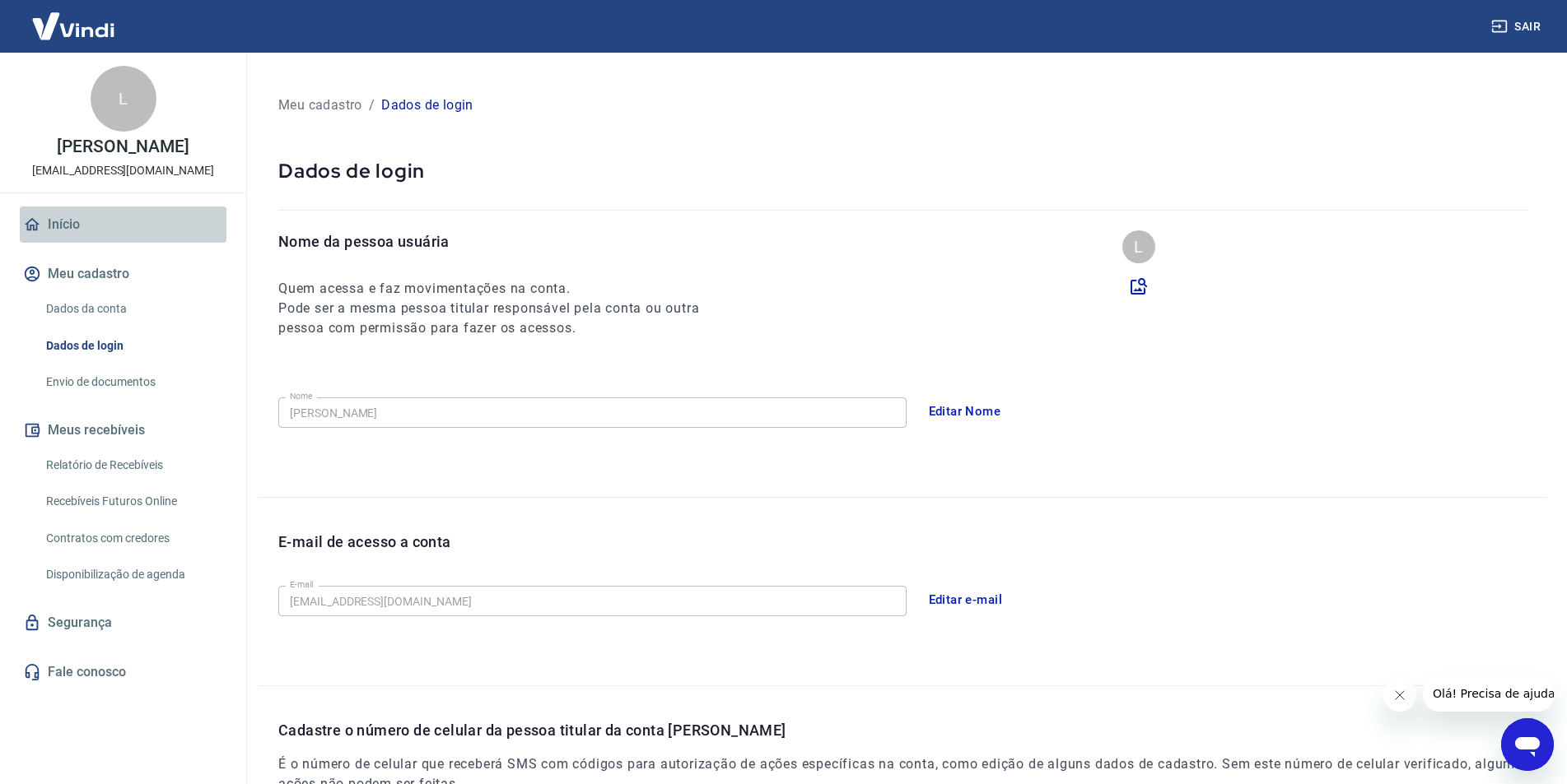
click at [79, 225] on link "Início" at bounding box center [122, 224] width 207 height 36
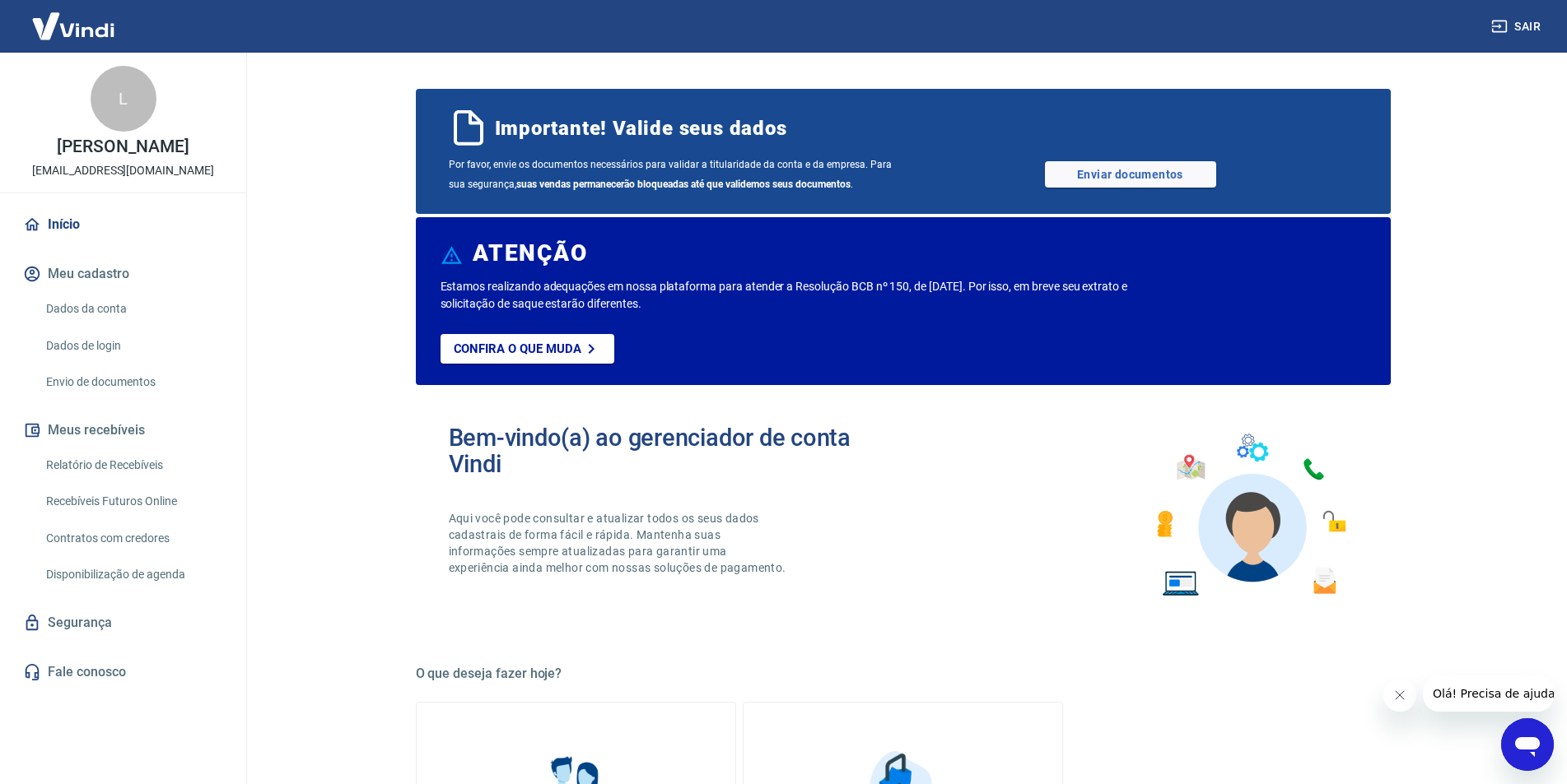
drag, startPoint x: 476, startPoint y: 284, endPoint x: 791, endPoint y: 300, distance: 315.4
click at [791, 300] on p "Estamos realizando adequações em nossa plataforma para atender a Resolução BCB …" at bounding box center [811, 295] width 740 height 35
click at [797, 289] on p "Estamos realizando adequações em nossa plataforma para atender a Resolução BCB …" at bounding box center [811, 295] width 740 height 35
drag, startPoint x: 635, startPoint y: 130, endPoint x: 970, endPoint y: 129, distance: 335.0
click at [970, 129] on div "Importante! Valide seus dados" at bounding box center [903, 128] width 909 height 39
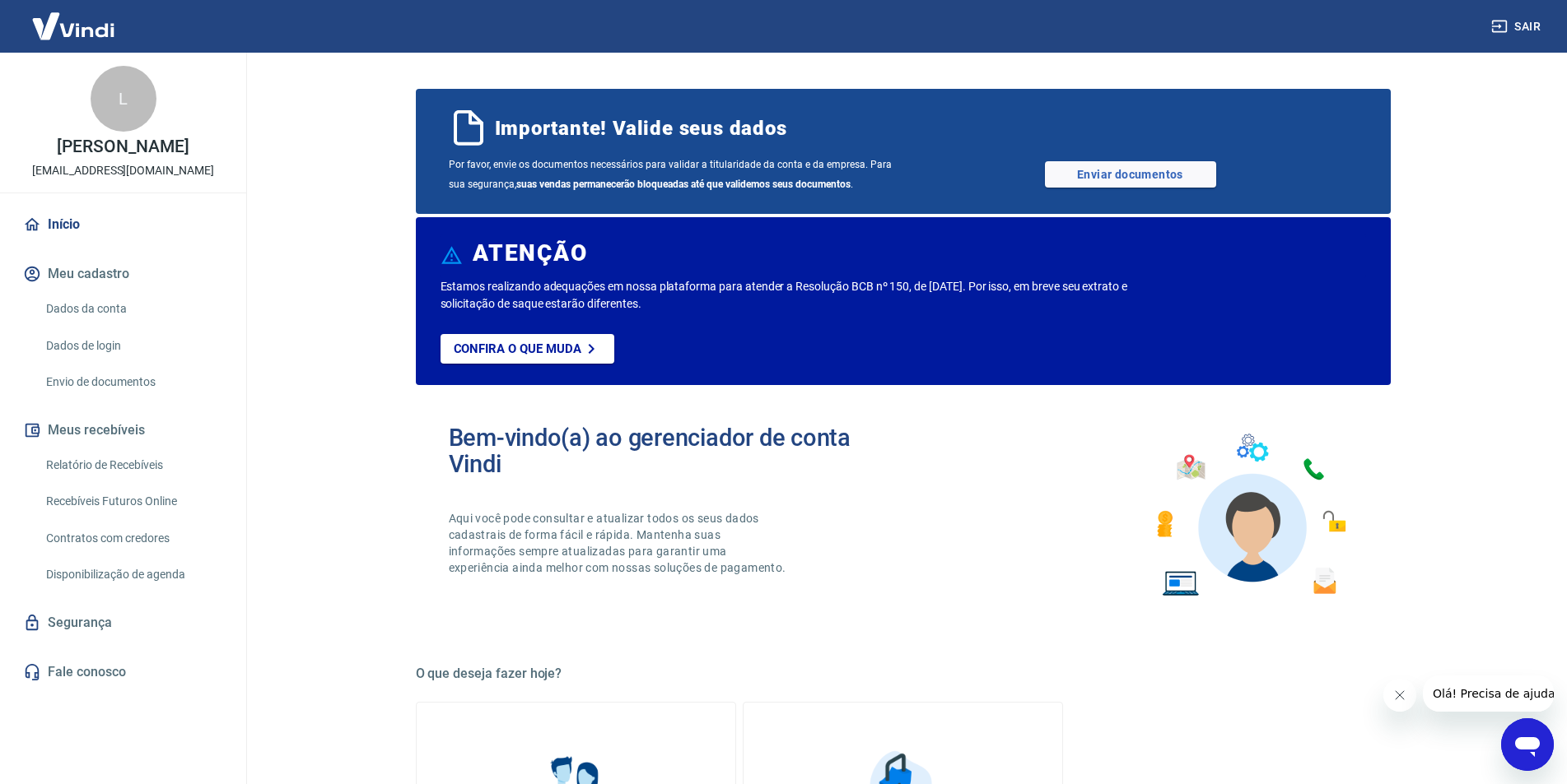
click at [467, 169] on span "Por favor, envie os documentos necessários para validar a titularidade da conta…" at bounding box center [676, 175] width 454 height 39
drag, startPoint x: 453, startPoint y: 166, endPoint x: 890, endPoint y: 167, distance: 437.0
click at [890, 167] on span "Por favor, envie os documentos necessários para validar a titularidade da conta…" at bounding box center [676, 175] width 454 height 39
click at [897, 164] on span "Por favor, envie os documentos necessários para validar a titularidade da conta…" at bounding box center [676, 175] width 454 height 39
click at [1112, 167] on link "Enviar documentos" at bounding box center [1130, 175] width 171 height 26
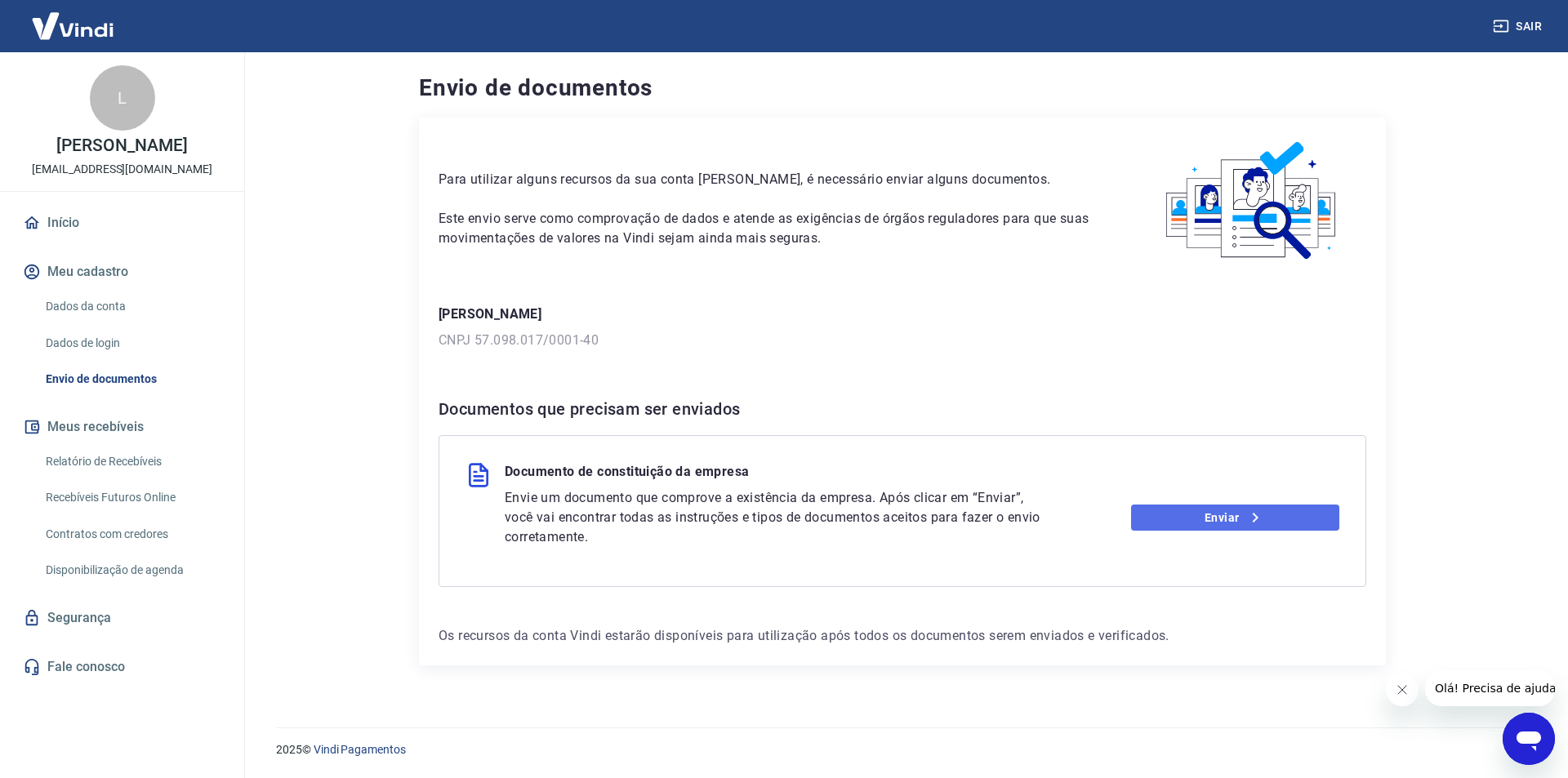
click at [1178, 517] on link "Enviar" at bounding box center [1235, 517] width 209 height 26
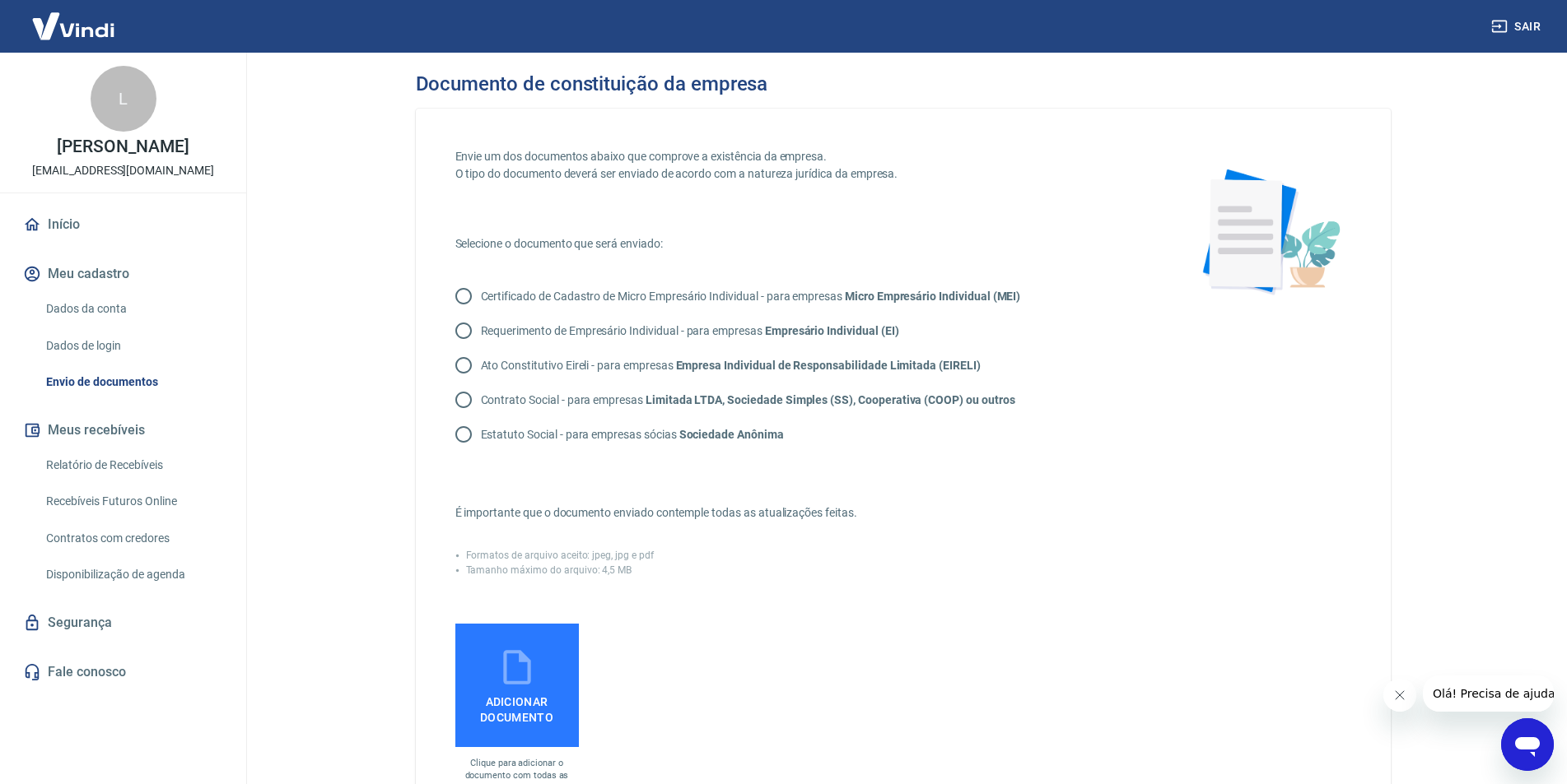
click at [459, 296] on input "Certificado de Cadastro de Micro Empresário Individual - para empresas Micro Em…" at bounding box center [463, 296] width 35 height 35
radio input "true"
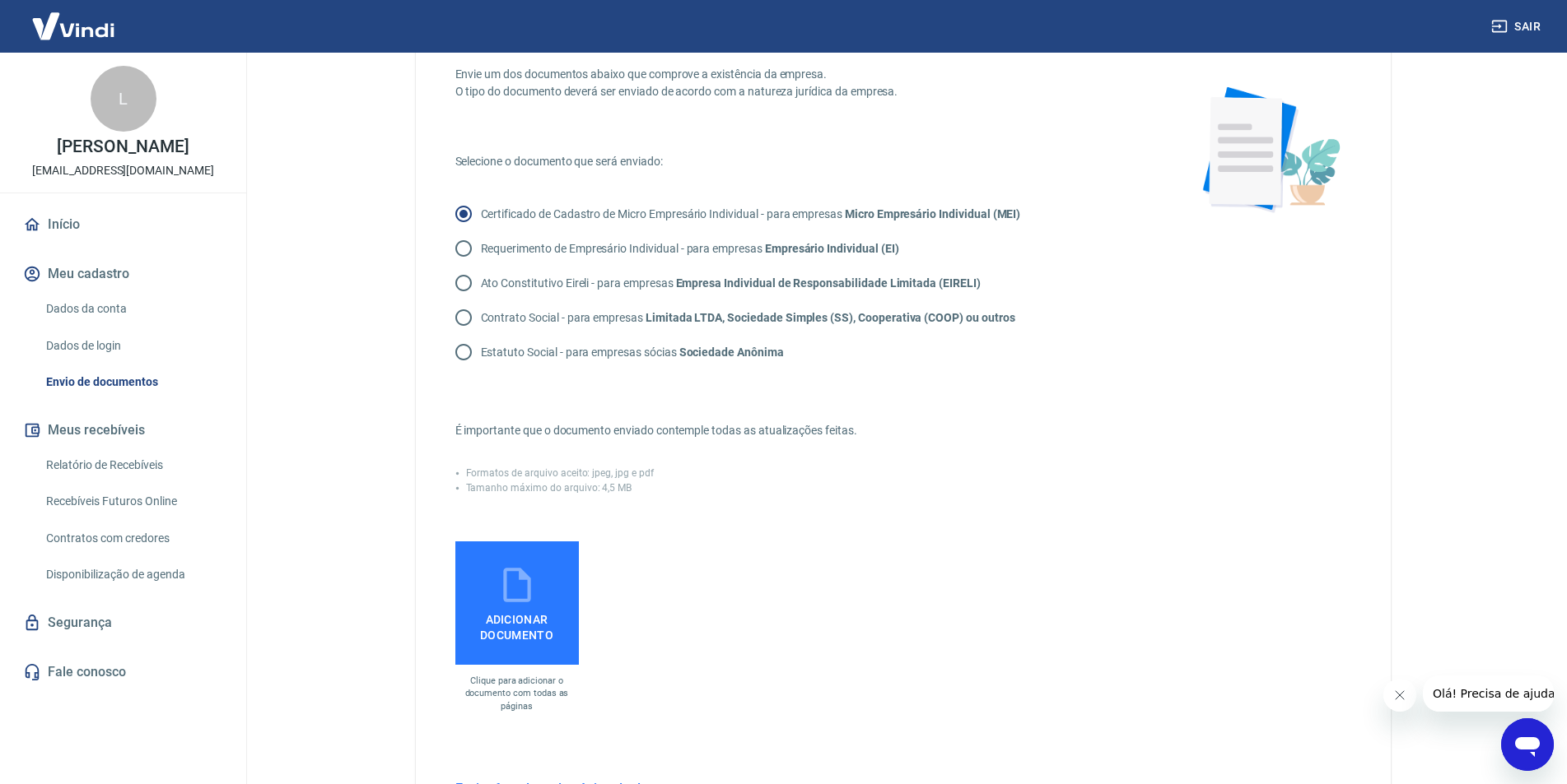
scroll to position [164, 0]
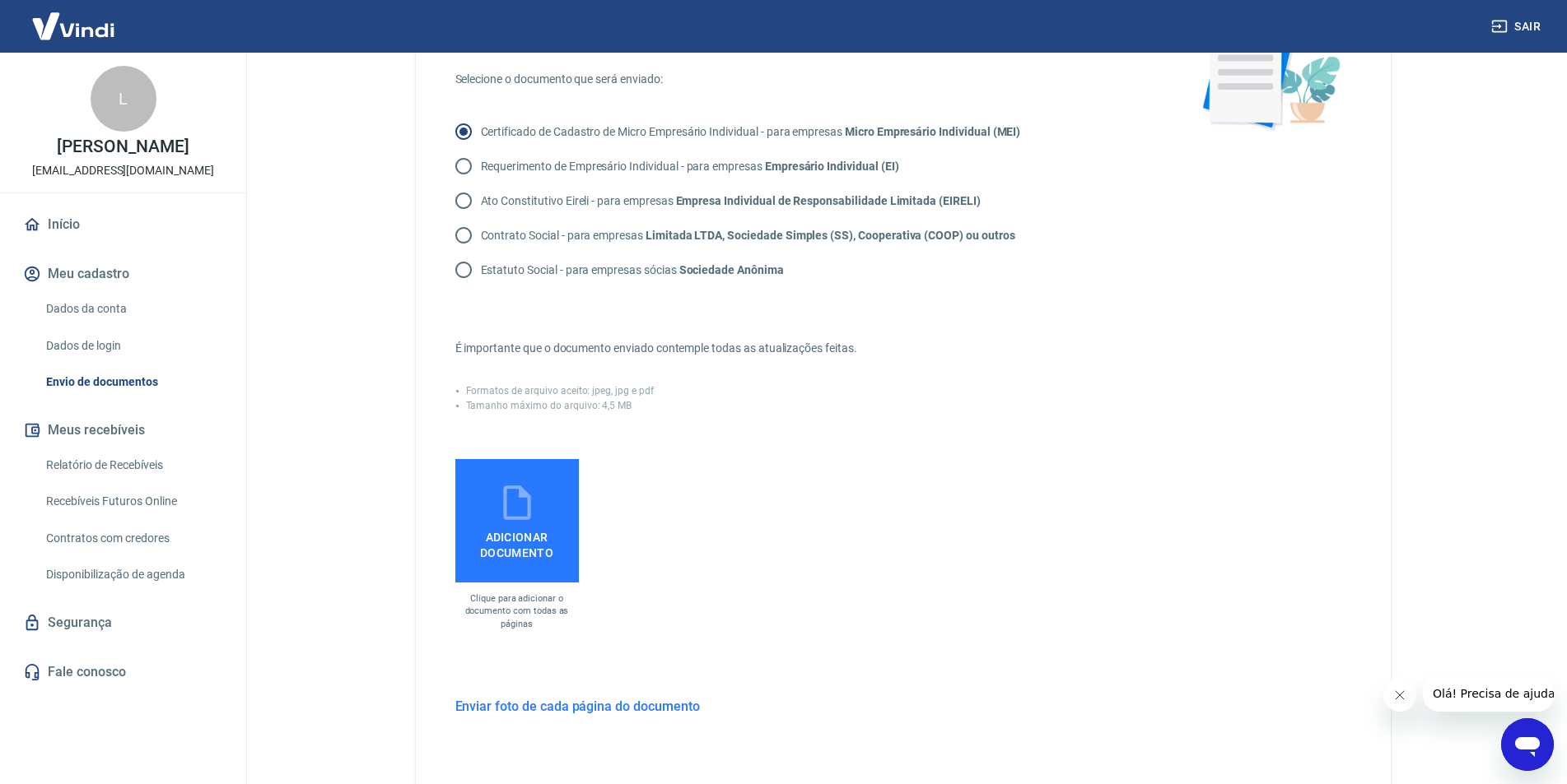
click at [525, 498] on icon at bounding box center [517, 503] width 41 height 41
click at [0, 0] on input "Adicionar documento" at bounding box center [0, 0] width 0 height 0
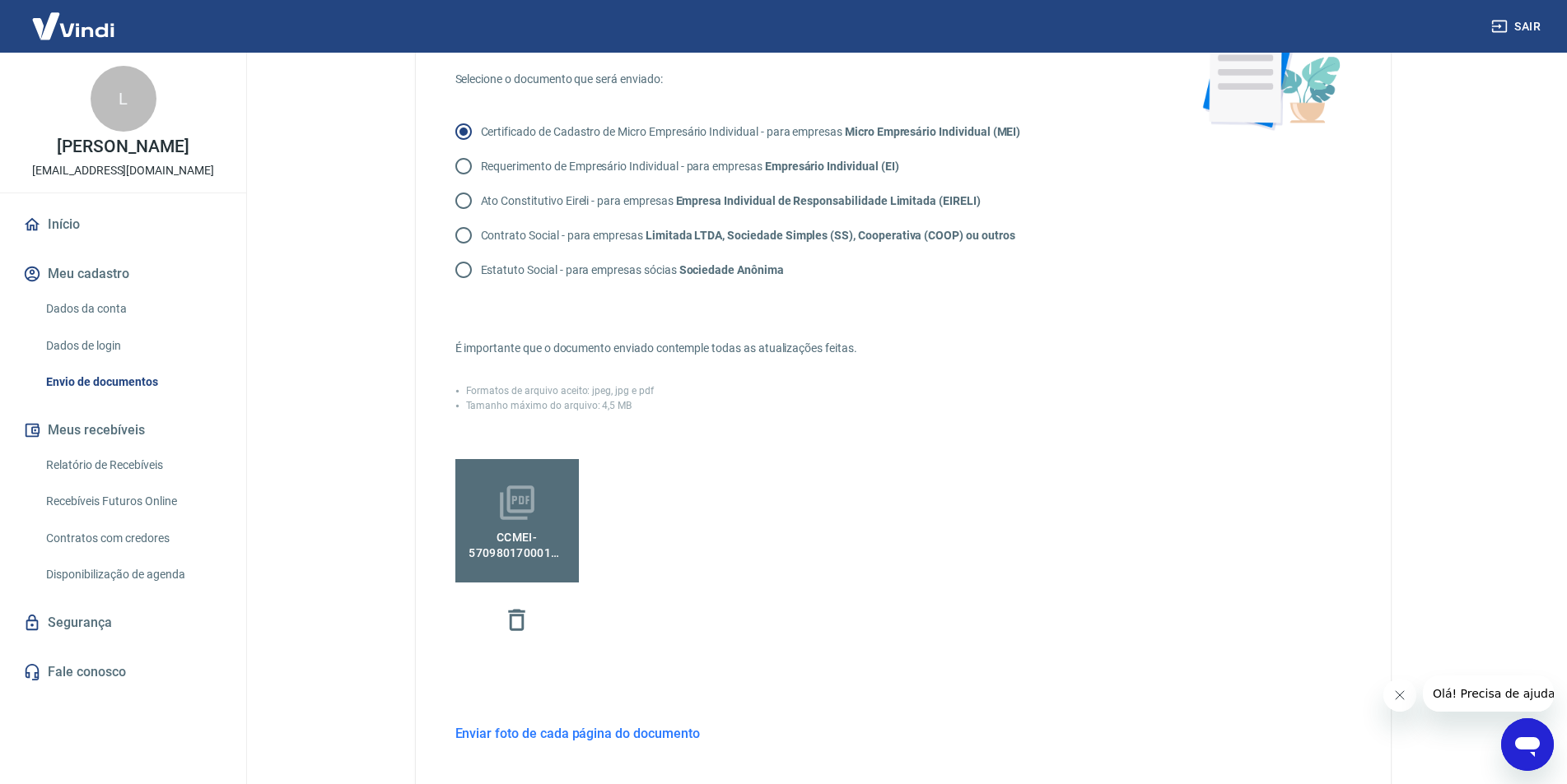
scroll to position [357, 0]
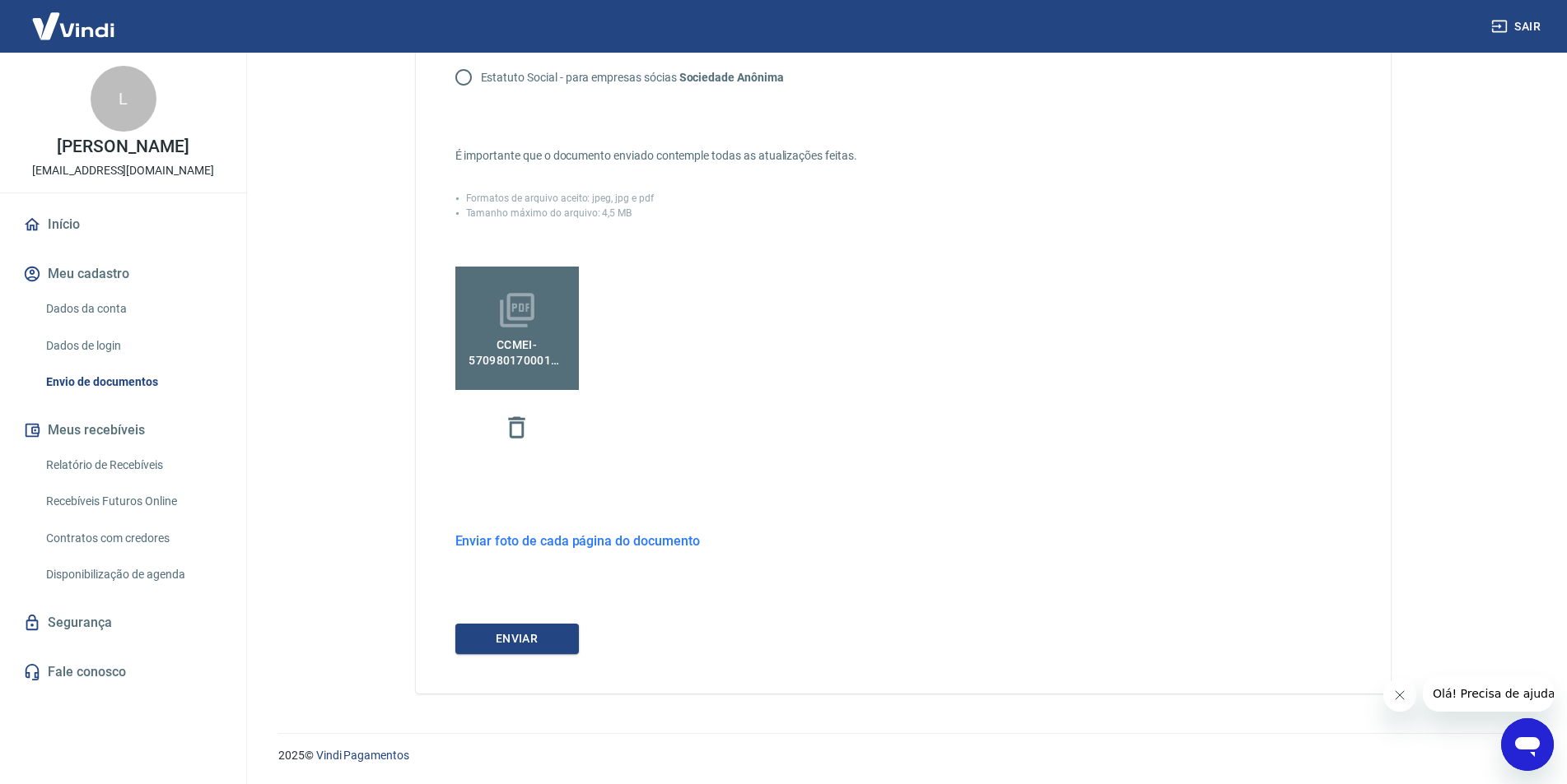
click at [676, 541] on h6 "Enviar foto de cada página do documento" at bounding box center [578, 541] width 245 height 21
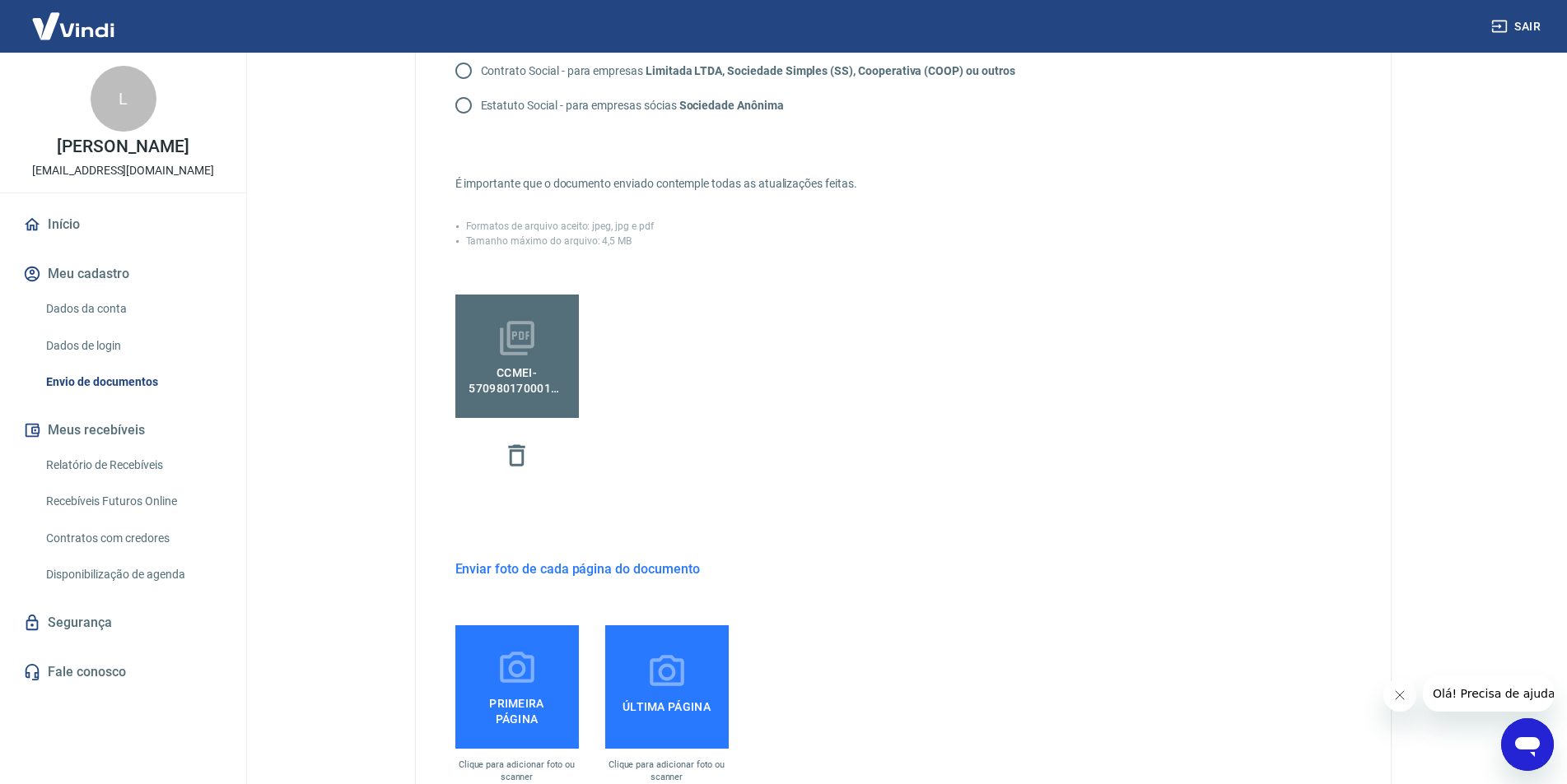
scroll to position [493, 0]
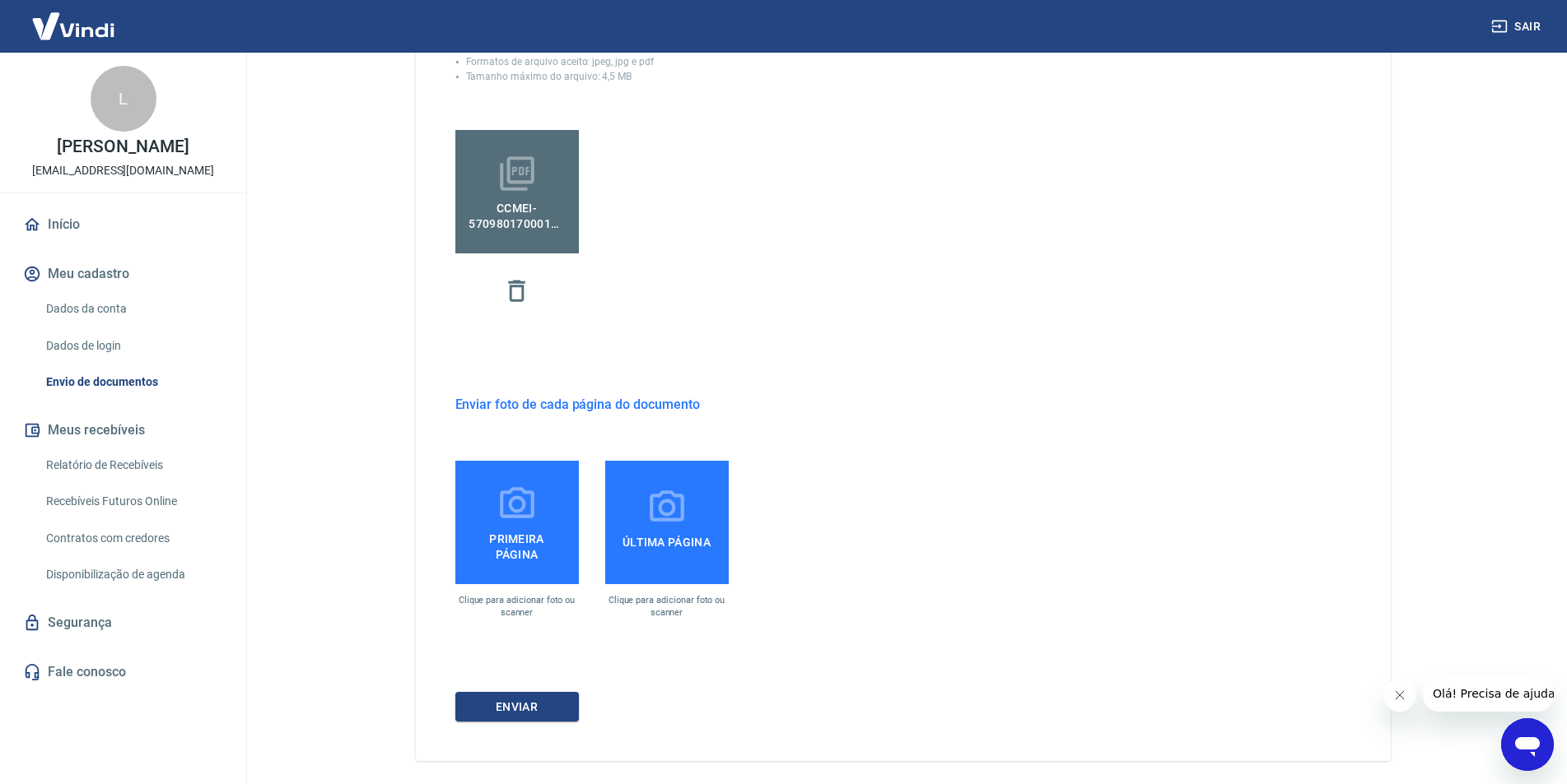
click at [520, 504] on icon at bounding box center [517, 505] width 41 height 41
click at [0, 0] on input "Primeira página" at bounding box center [0, 0] width 0 height 0
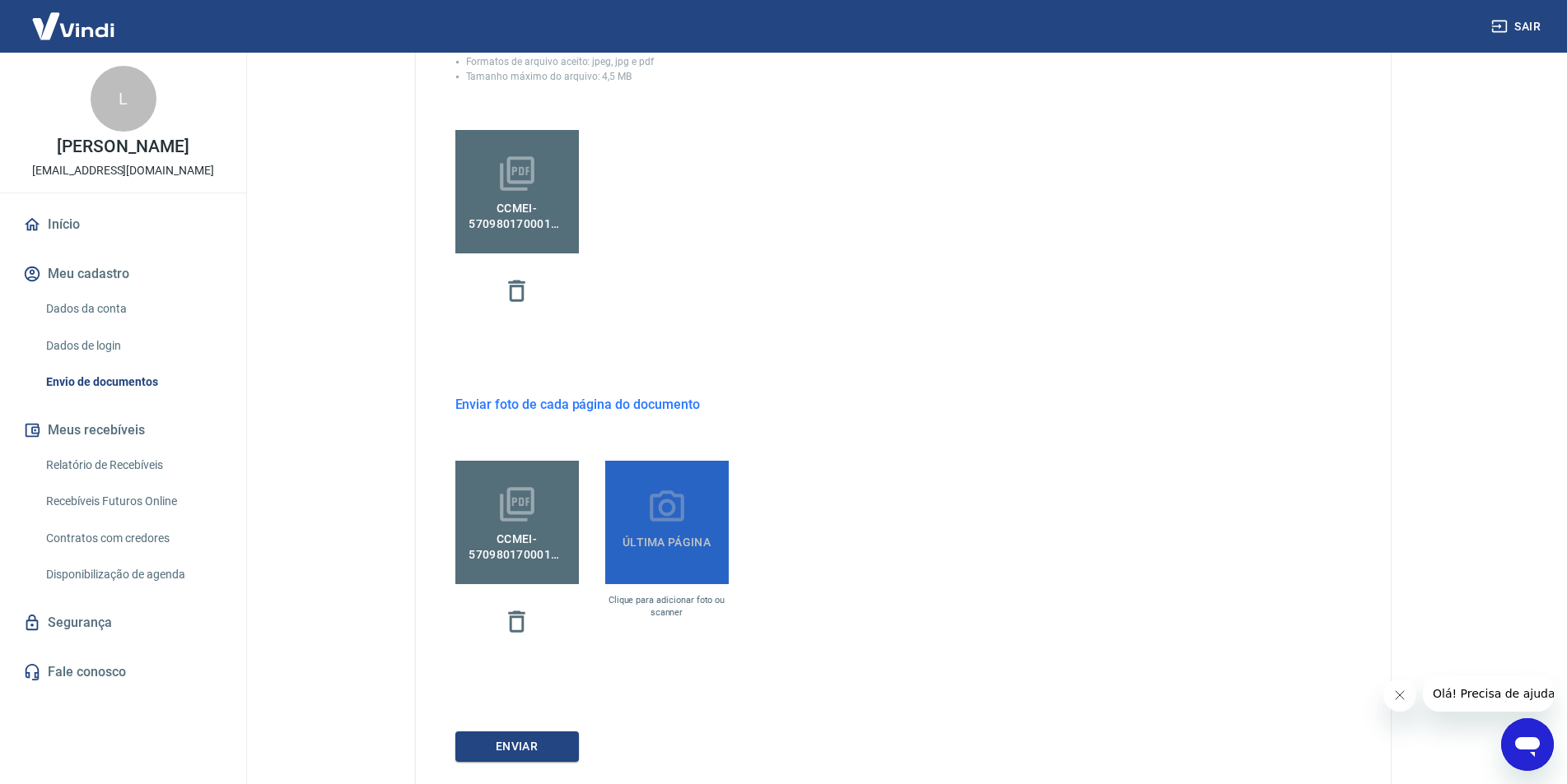
click at [674, 501] on icon at bounding box center [667, 507] width 41 height 41
click at [0, 0] on input "Última página" at bounding box center [0, 0] width 0 height 0
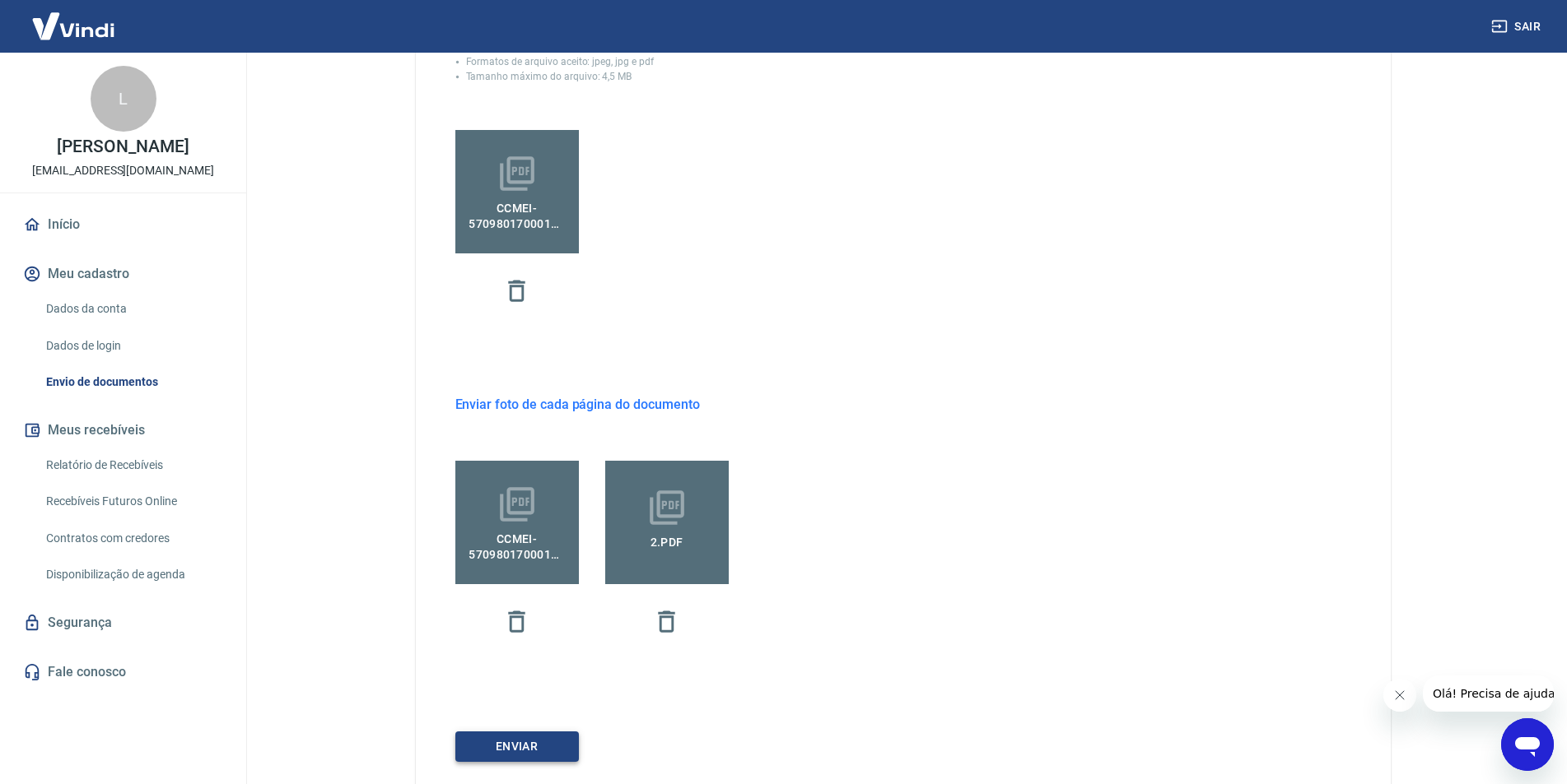
click at [549, 747] on button "ENVIAR" at bounding box center [517, 747] width 123 height 31
click at [527, 521] on icon at bounding box center [517, 505] width 41 height 41
click at [0, 0] on input "CCMEI-57098017000140 (4).pdf" at bounding box center [0, 0] width 0 height 0
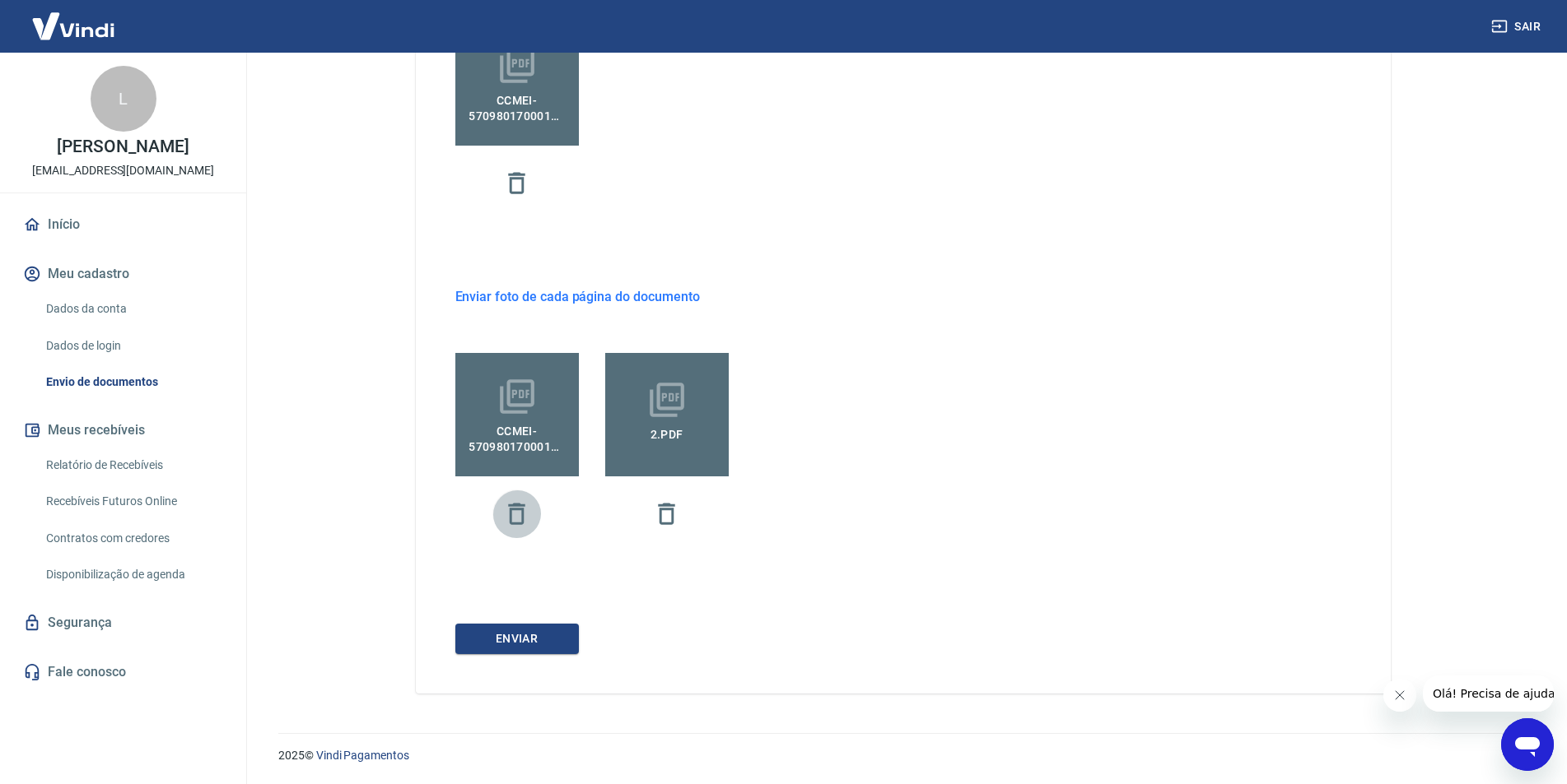
click at [512, 514] on icon "button" at bounding box center [516, 514] width 29 height 29
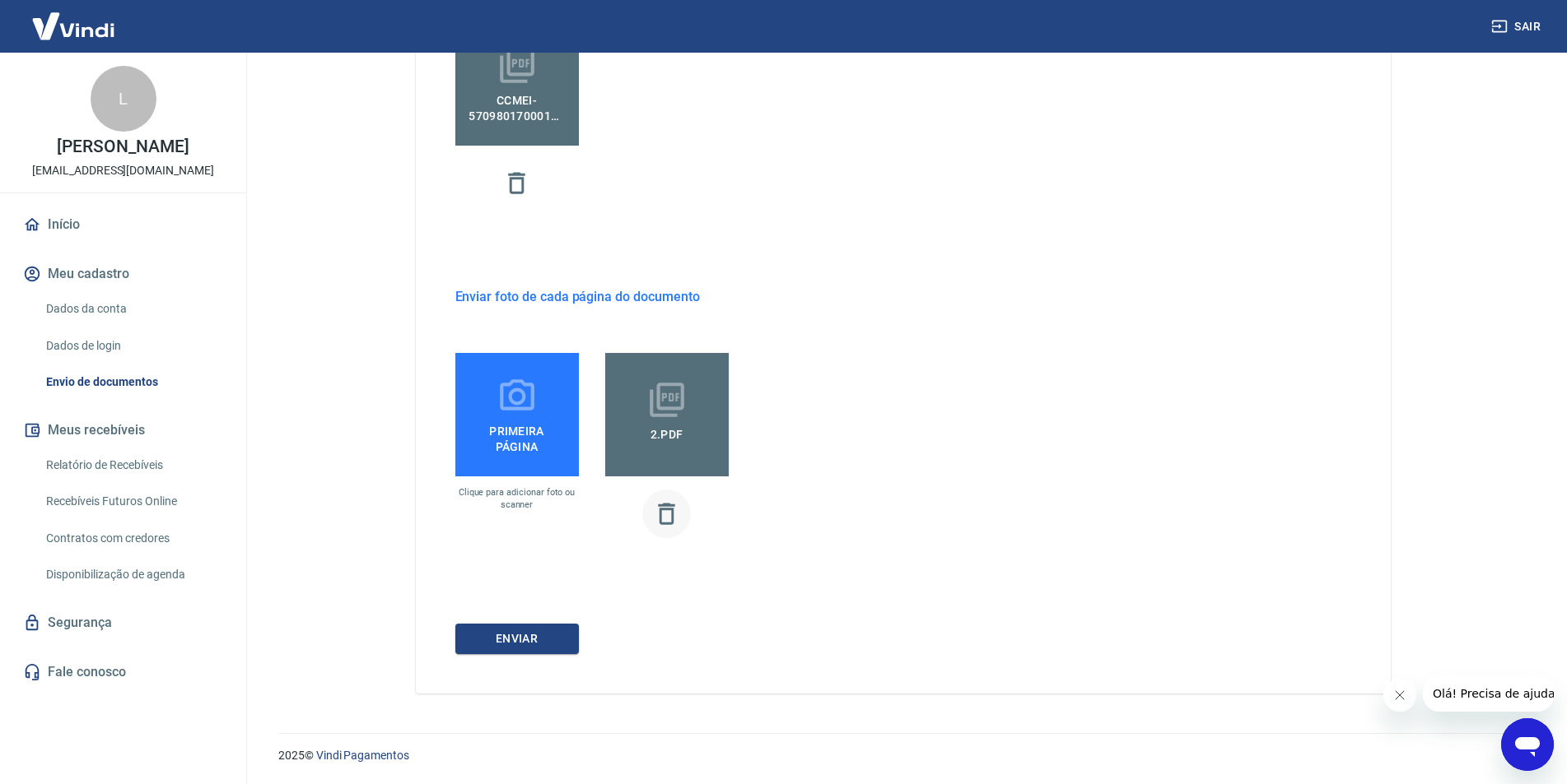
click at [673, 514] on icon "button" at bounding box center [667, 513] width 17 height 21
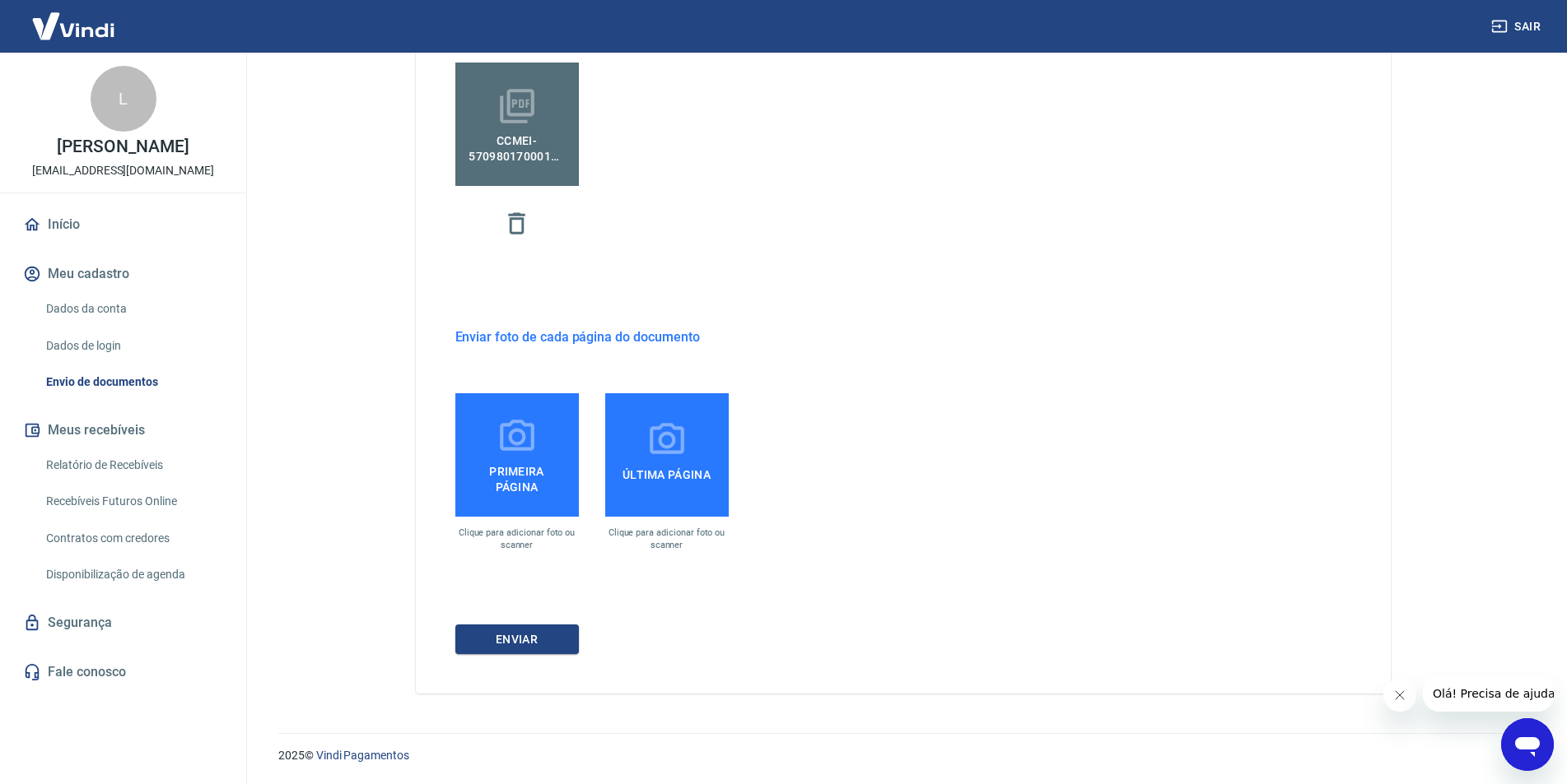
scroll to position [562, 0]
click at [539, 434] on label "Primeira página" at bounding box center [517, 455] width 123 height 123
click at [0, 0] on input "Primeira página" at bounding box center [0, 0] width 0 height 0
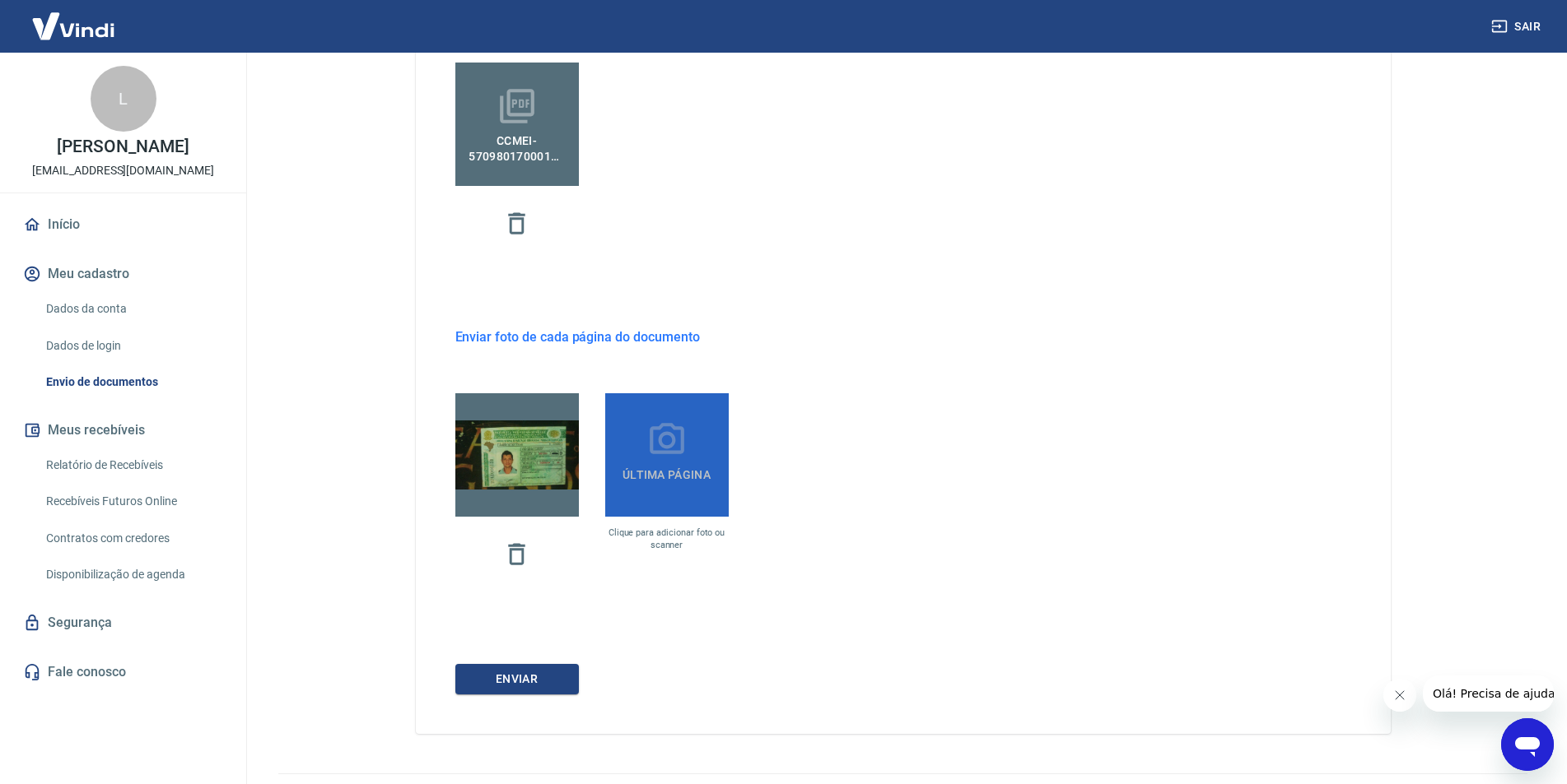
click at [692, 464] on span "Última página" at bounding box center [667, 476] width 101 height 30
click at [0, 0] on input "Última página" at bounding box center [0, 0] width 0 height 0
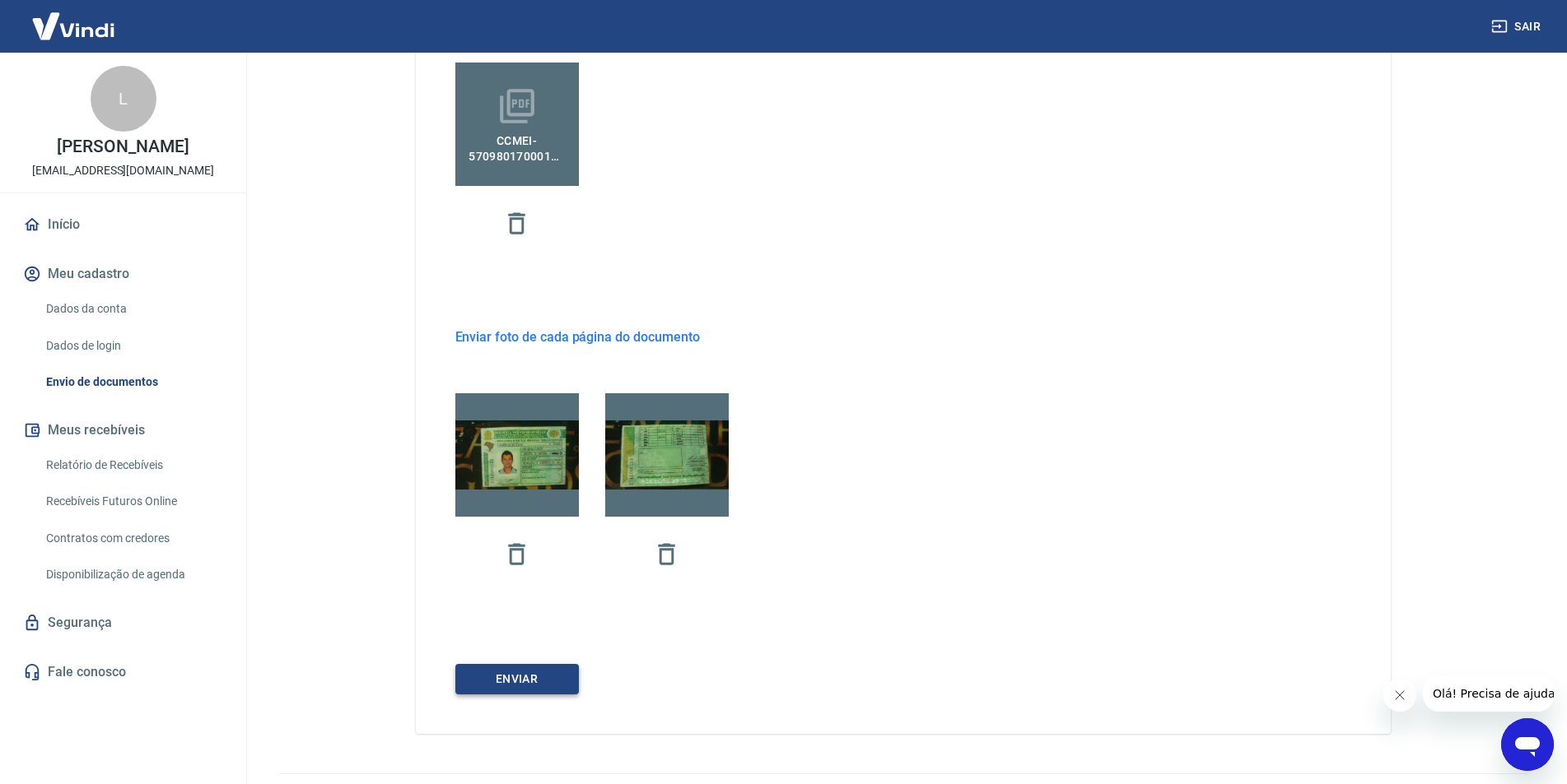
click at [541, 680] on button "ENVIAR" at bounding box center [517, 679] width 123 height 31
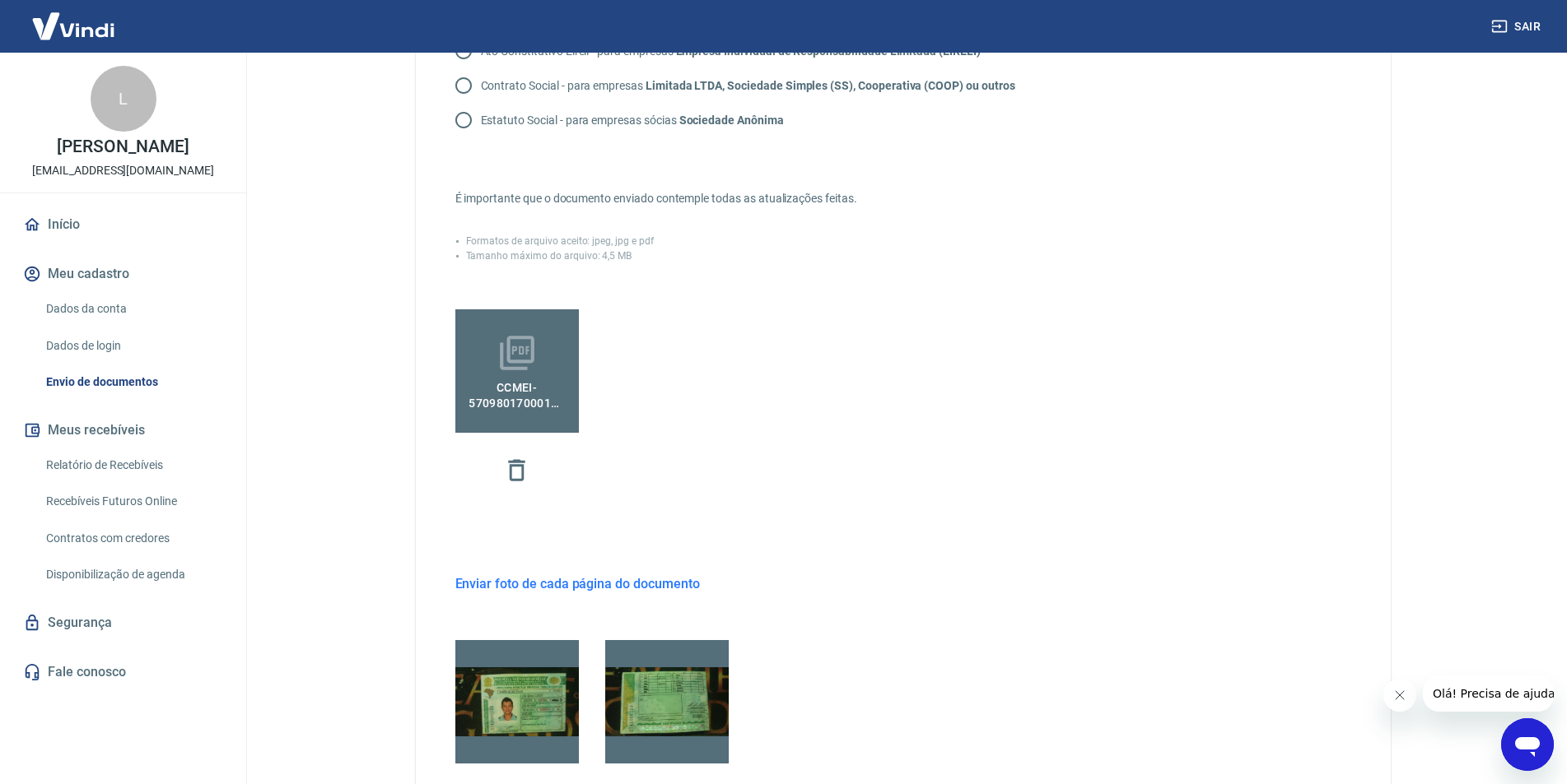
scroll to position [396, 0]
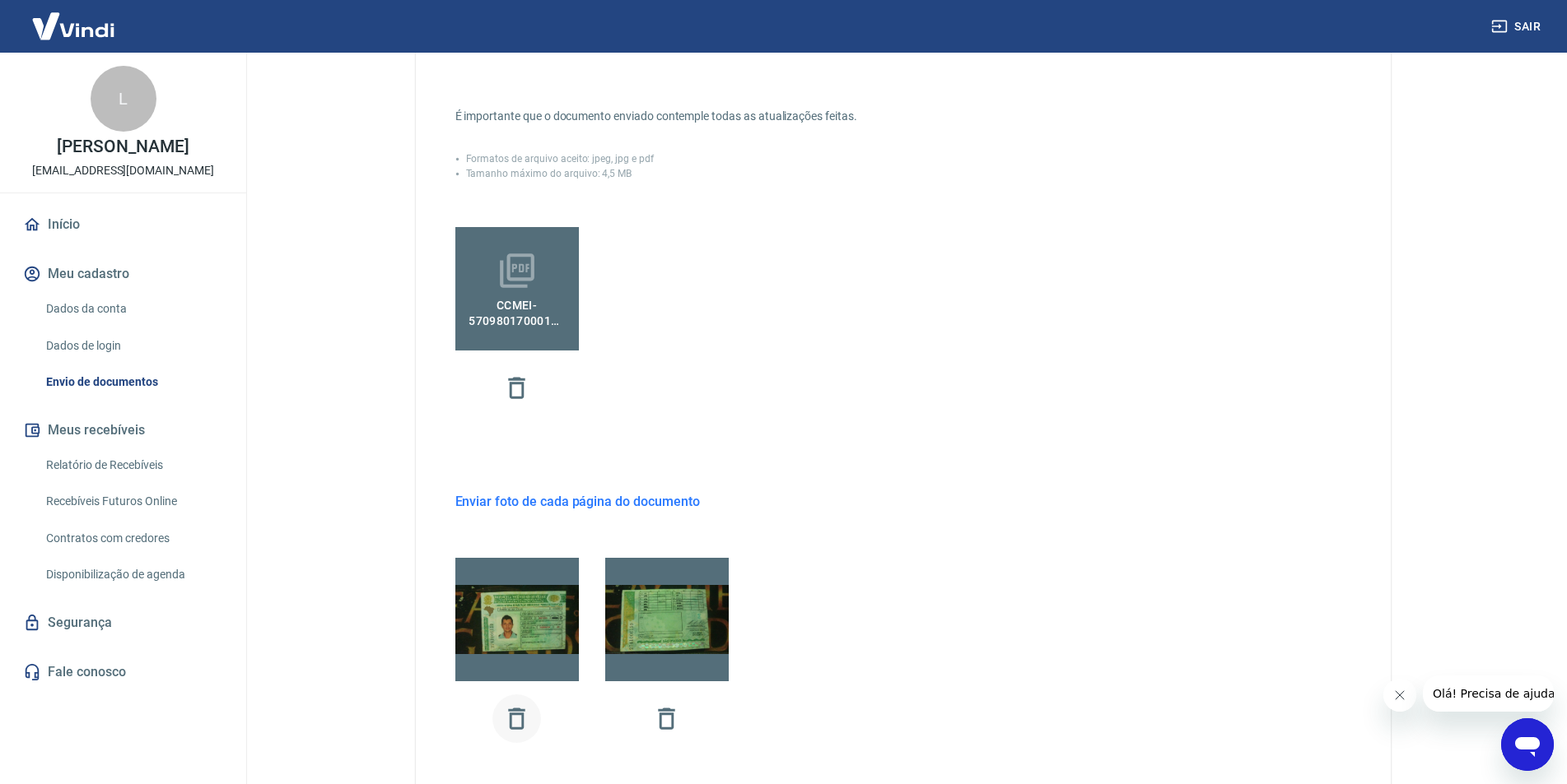
click at [515, 725] on icon "button" at bounding box center [516, 719] width 29 height 29
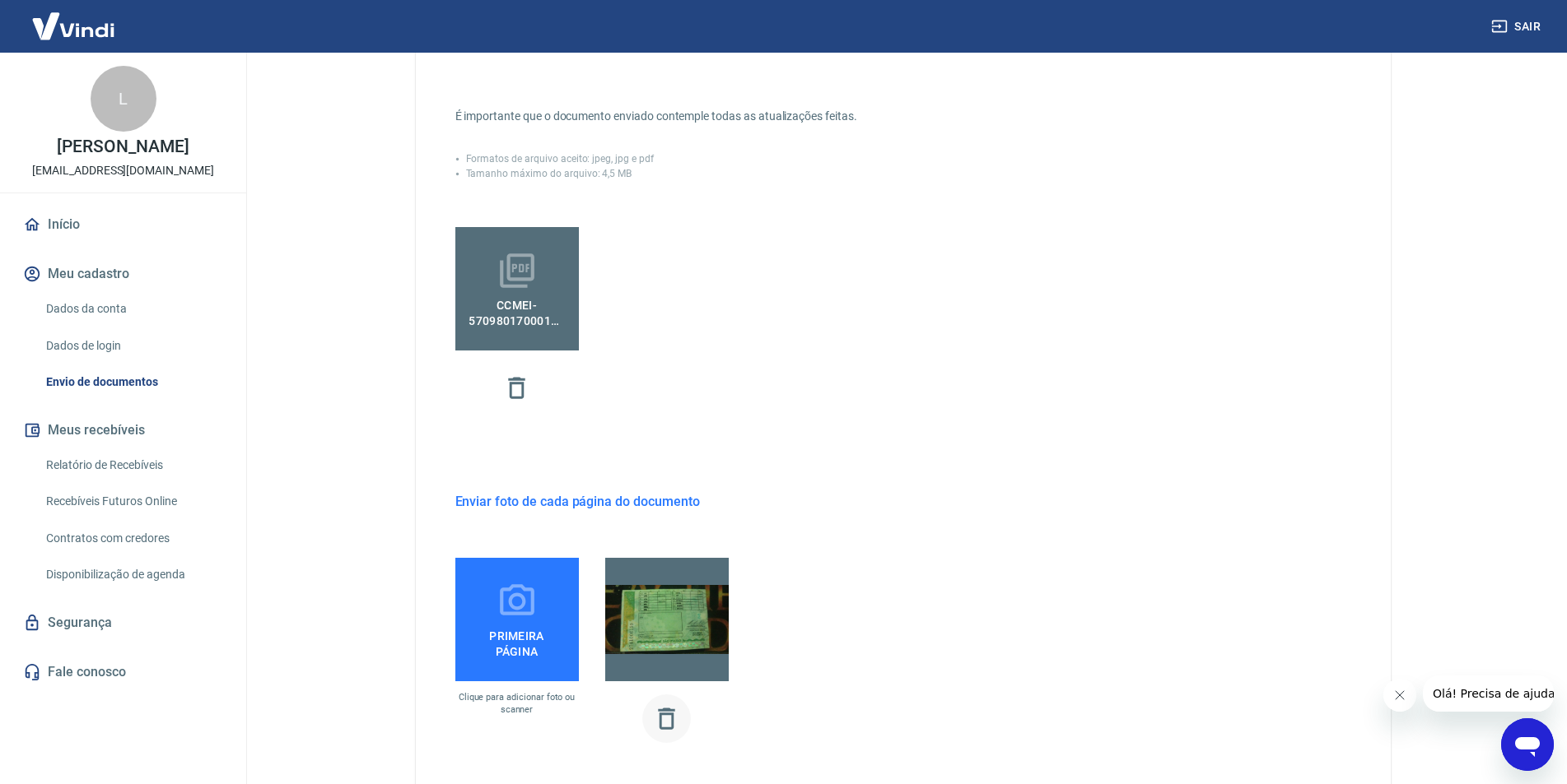
click at [669, 726] on icon "button" at bounding box center [667, 719] width 29 height 29
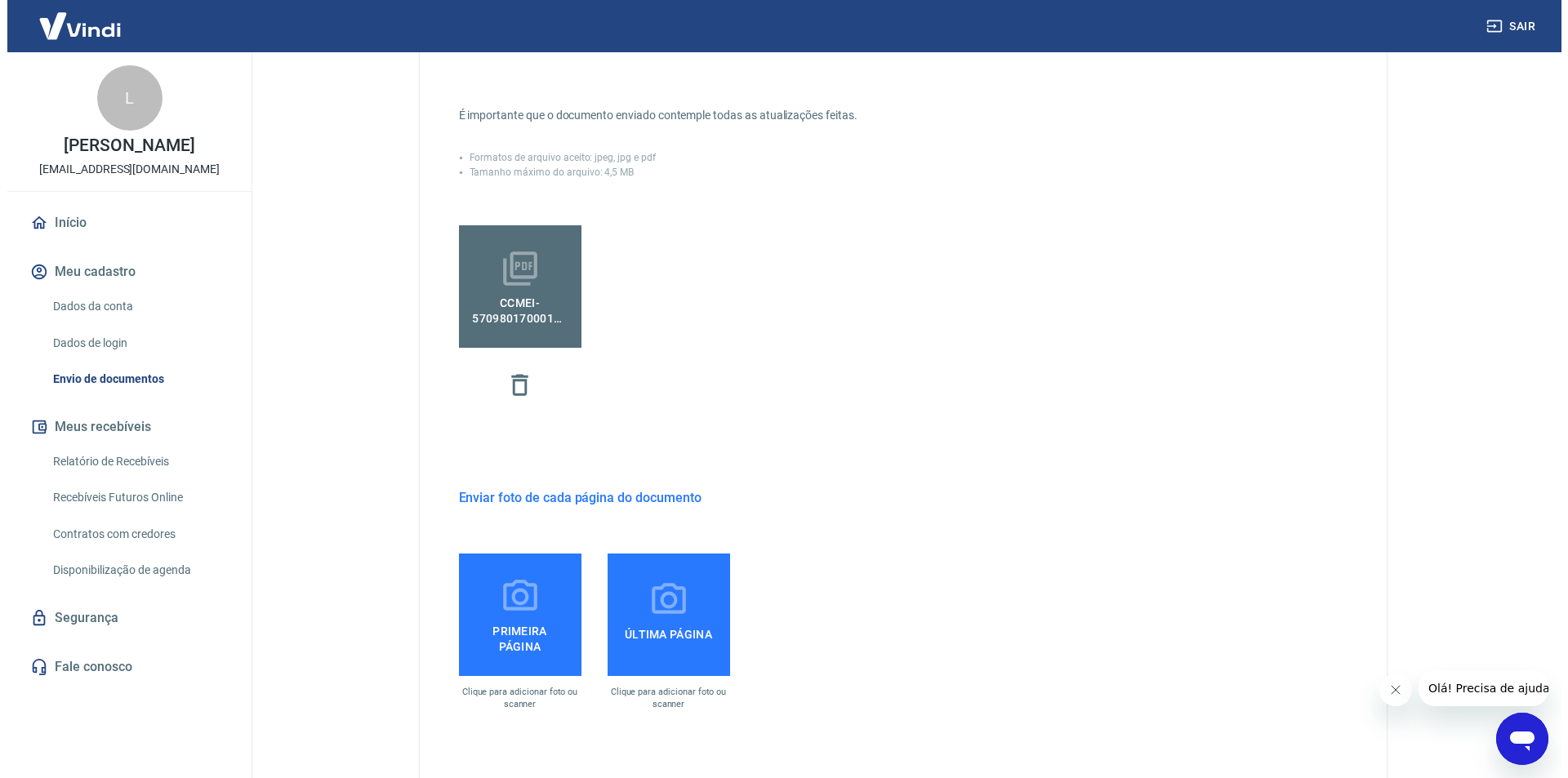
scroll to position [557, 0]
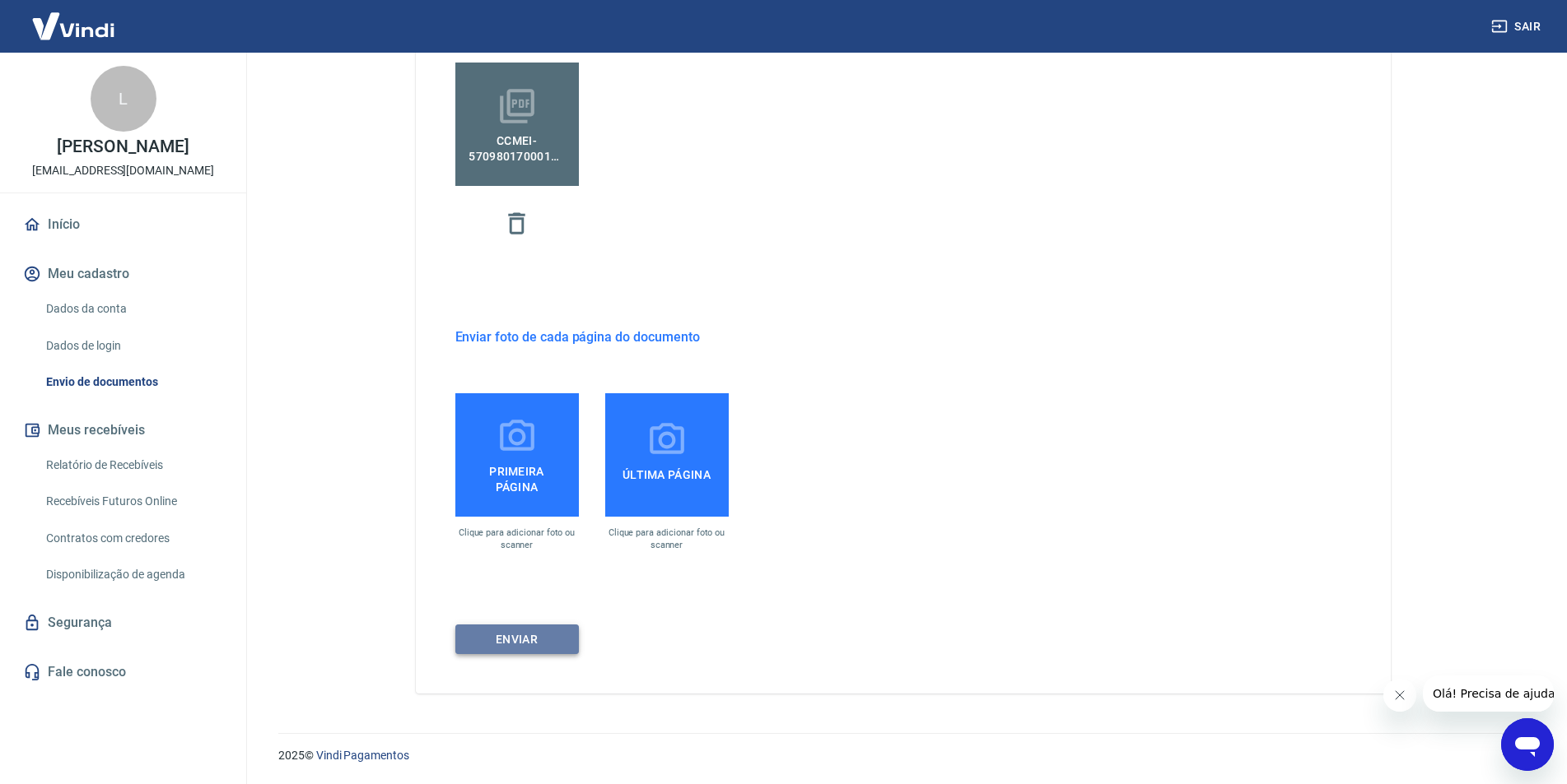
click at [516, 648] on button "ENVIAR" at bounding box center [517, 639] width 123 height 31
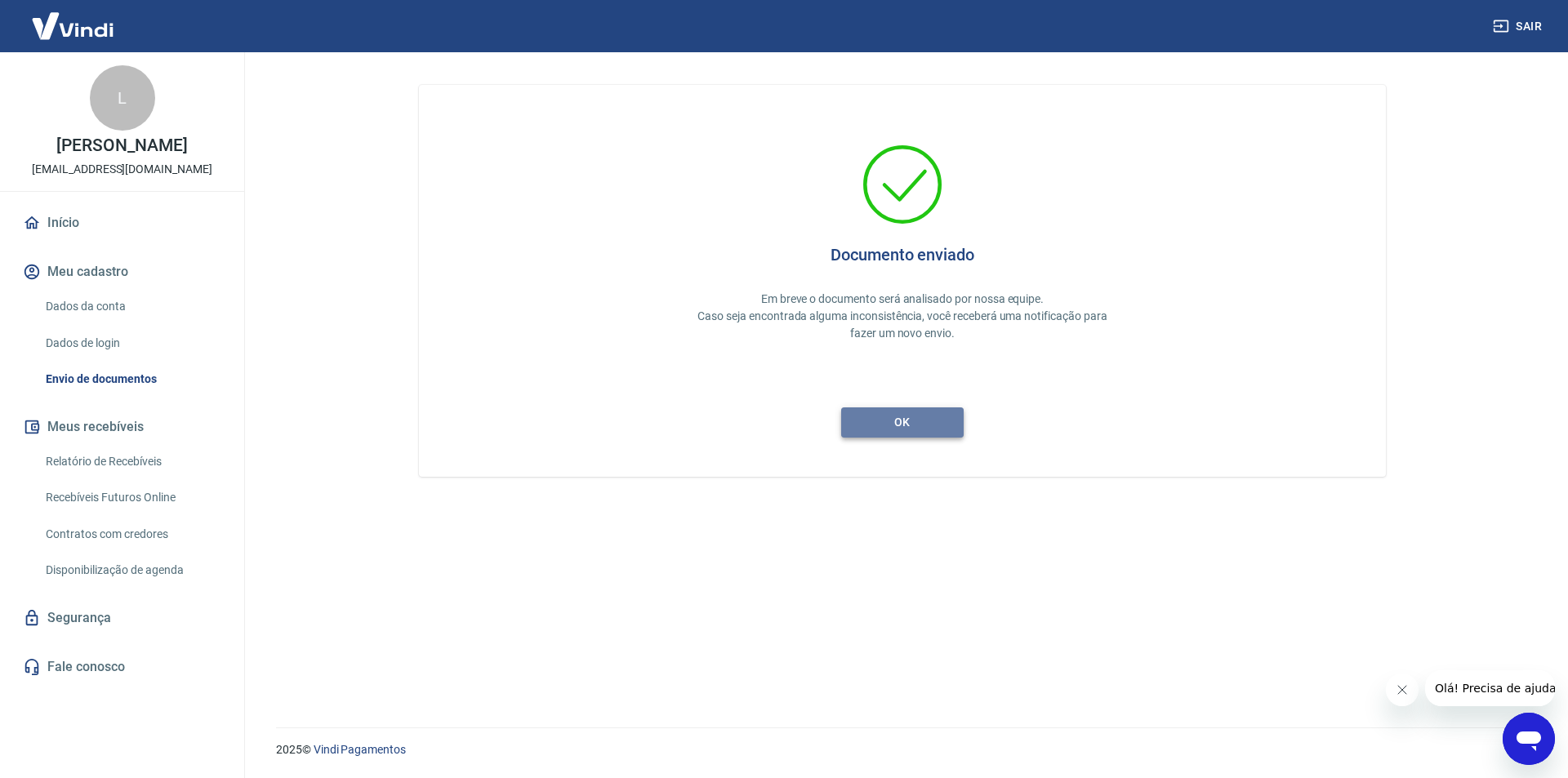
click at [931, 424] on button "ok" at bounding box center [902, 422] width 122 height 31
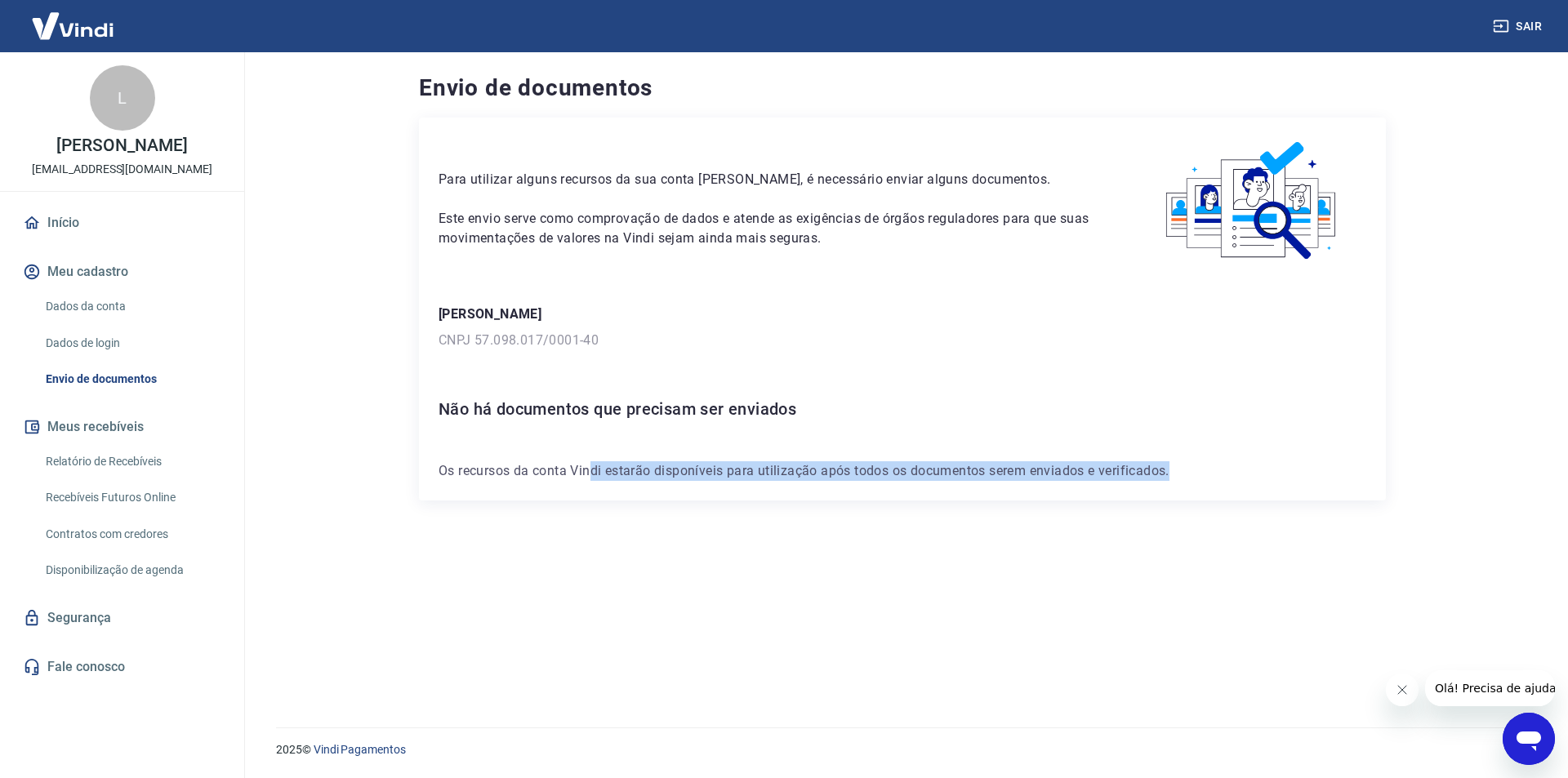
drag, startPoint x: 593, startPoint y: 476, endPoint x: 1241, endPoint y: 469, distance: 648.0
click at [1241, 469] on p "Os recursos da conta Vindi estarão disponíveis para utilização após todos os do…" at bounding box center [902, 471] width 927 height 19
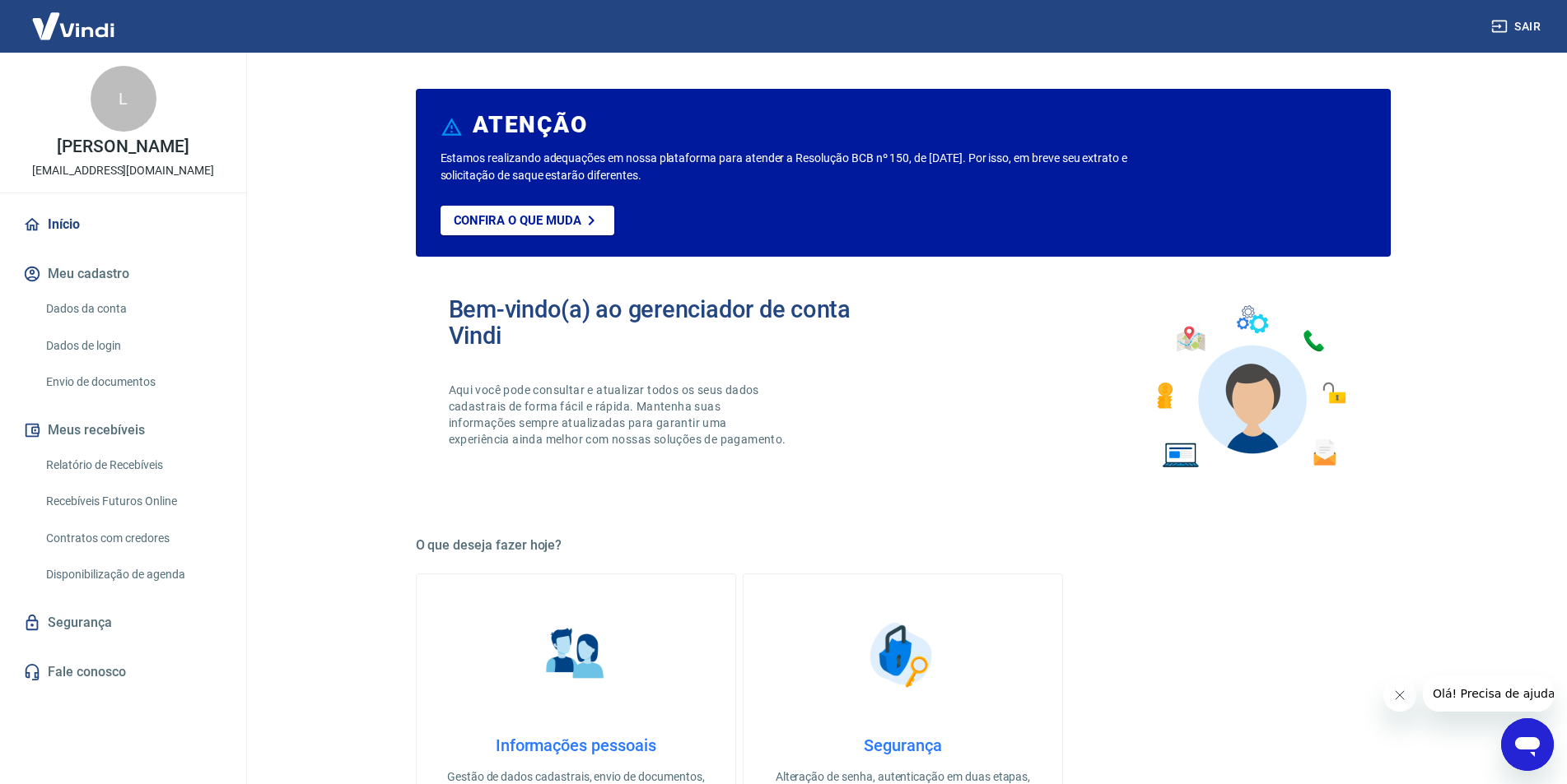
click at [74, 225] on link "Início" at bounding box center [122, 224] width 207 height 36
click at [85, 277] on button "Meu cadastro" at bounding box center [122, 274] width 207 height 36
click at [94, 307] on link "Dados da conta" at bounding box center [133, 309] width 187 height 34
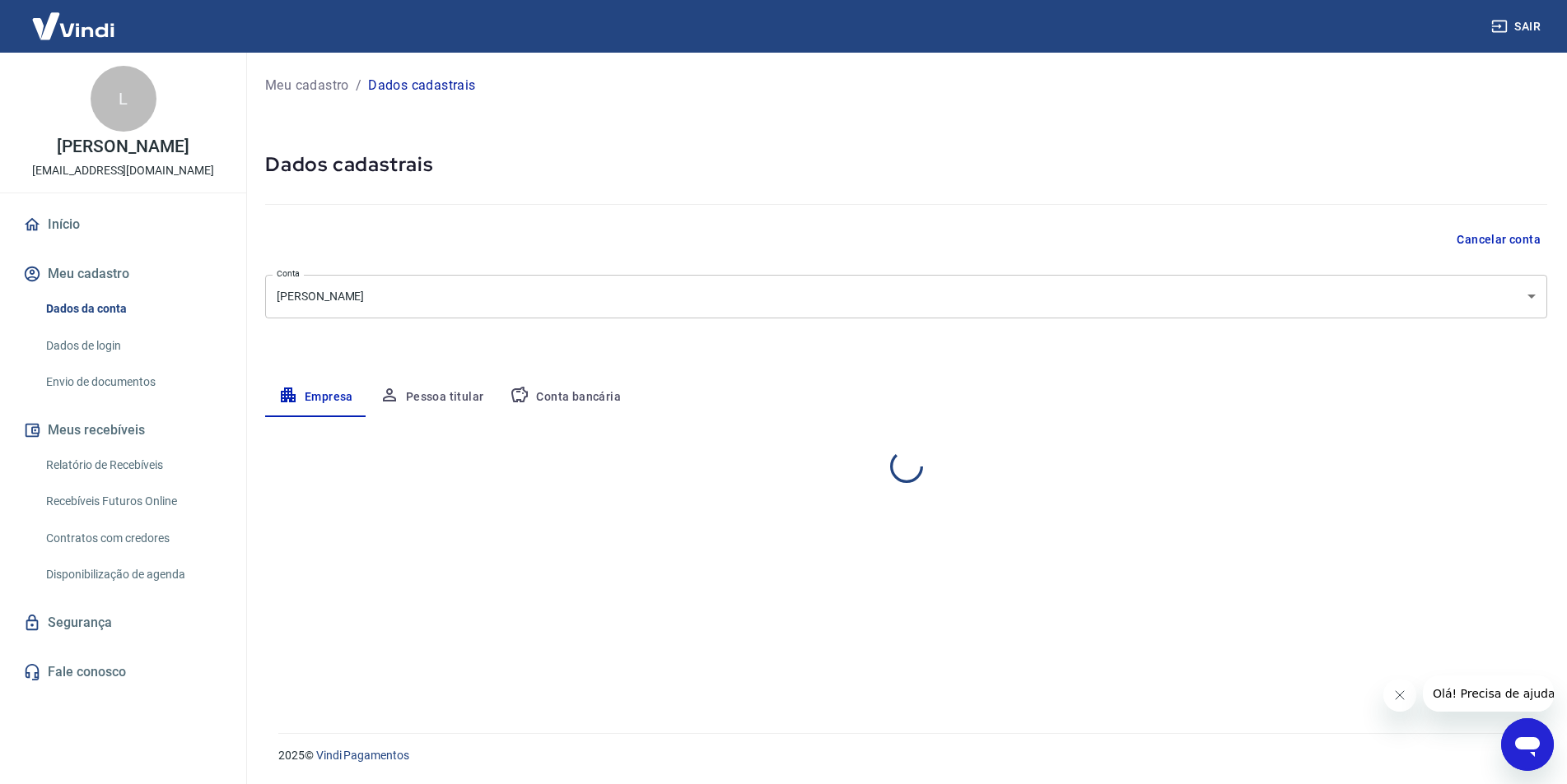
select select "SP"
select select "business"
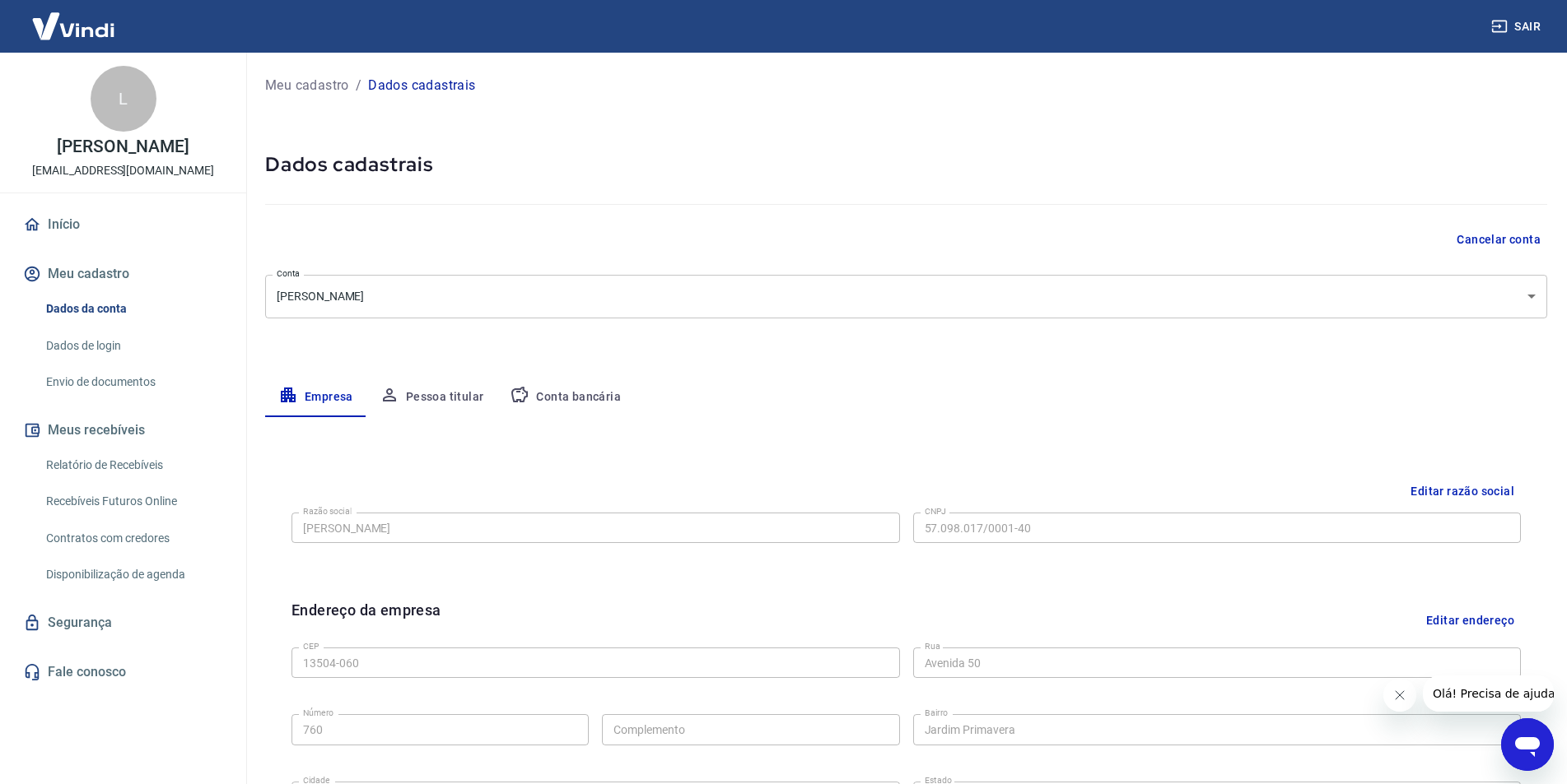
click at [568, 390] on button "Conta bancária" at bounding box center [565, 397] width 137 height 39
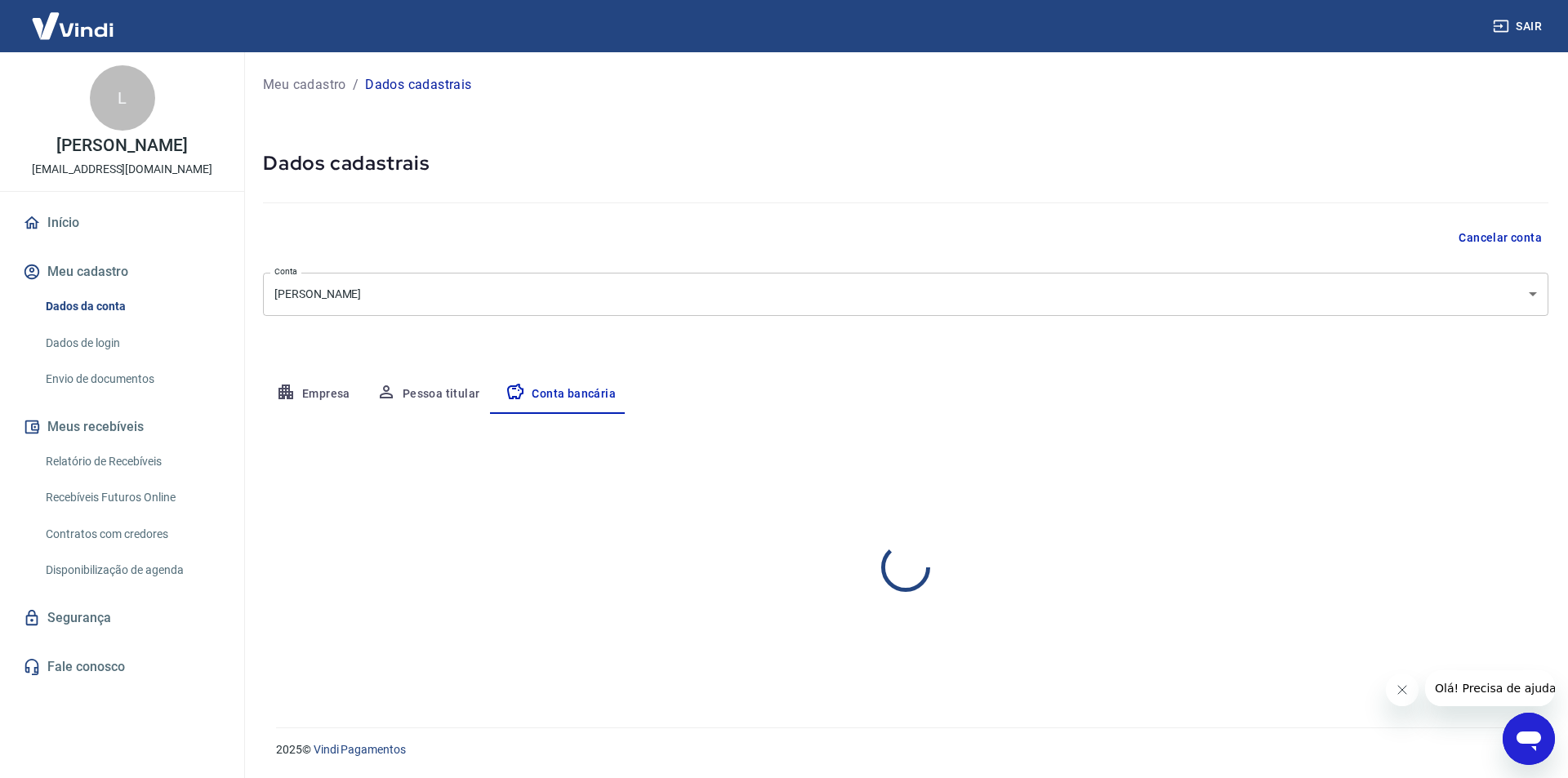
select select "1"
